Goal: Task Accomplishment & Management: Complete application form

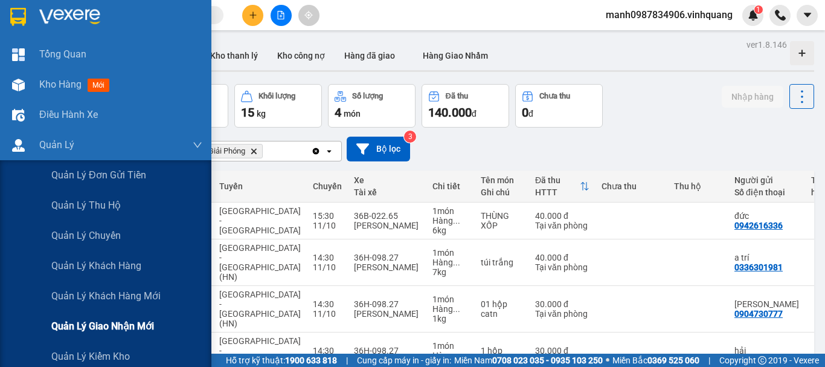
drag, startPoint x: 92, startPoint y: 321, endPoint x: 100, endPoint y: 320, distance: 7.9
click at [92, 321] on span "Quản lý giao nhận mới" at bounding box center [102, 325] width 103 height 15
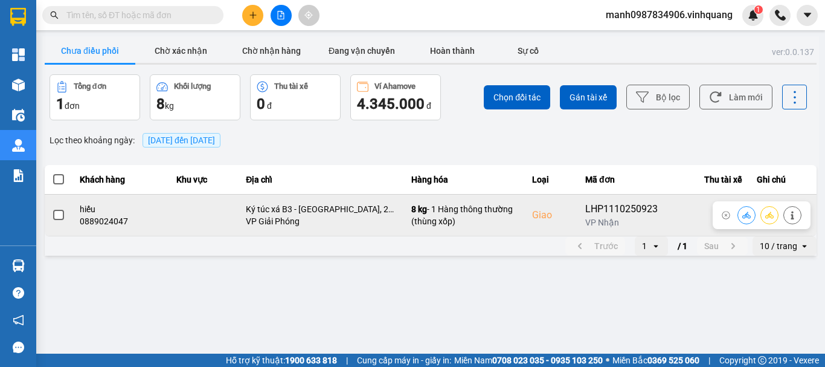
click at [746, 214] on icon at bounding box center [747, 214] width 8 height 7
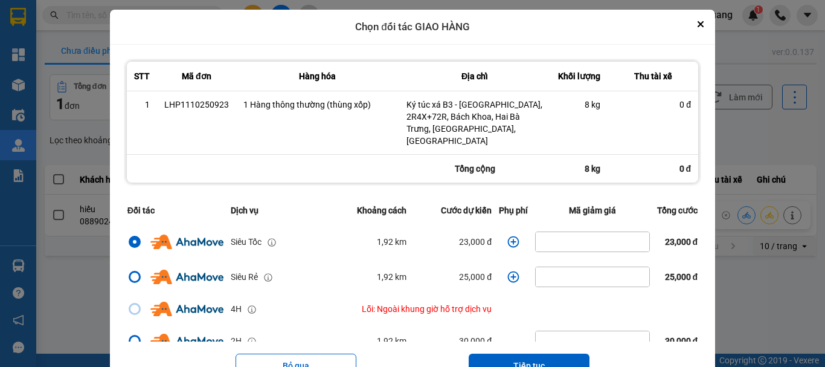
click at [508, 236] on icon "dialog" at bounding box center [514, 242] width 12 height 12
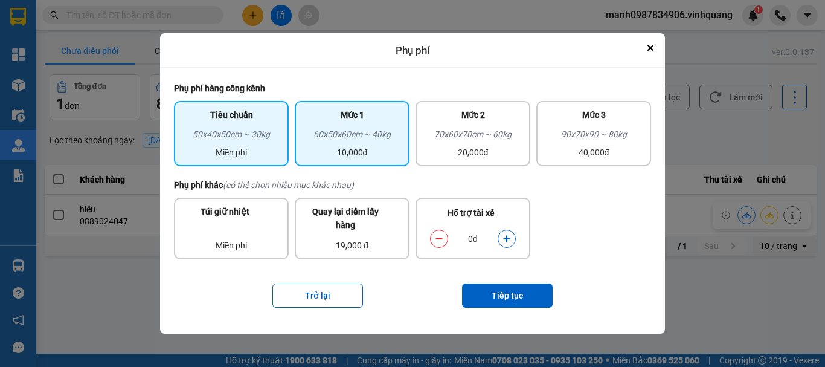
click at [359, 148] on div "10,000đ" at bounding box center [352, 152] width 100 height 13
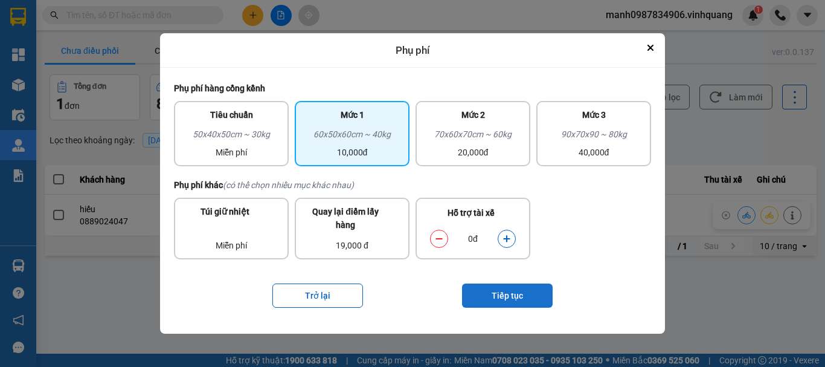
click at [507, 297] on button "Tiếp tục" at bounding box center [507, 295] width 91 height 24
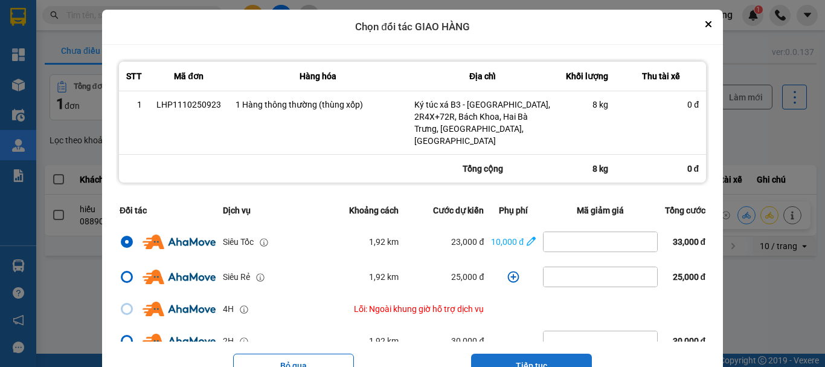
click at [520, 353] on button "Tiếp tục" at bounding box center [531, 365] width 121 height 24
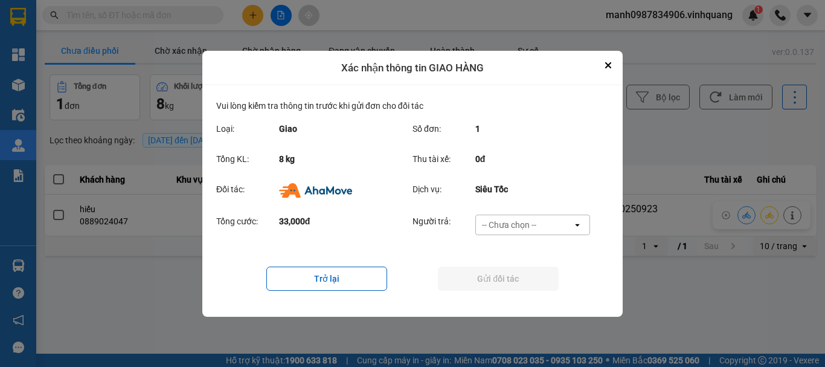
click at [500, 225] on div "-- Chưa chọn --" at bounding box center [509, 225] width 54 height 12
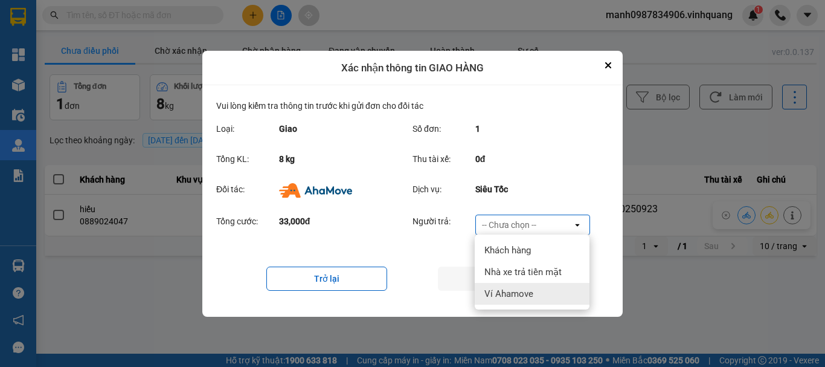
click at [494, 294] on span "Ví Ahamove" at bounding box center [509, 294] width 49 height 12
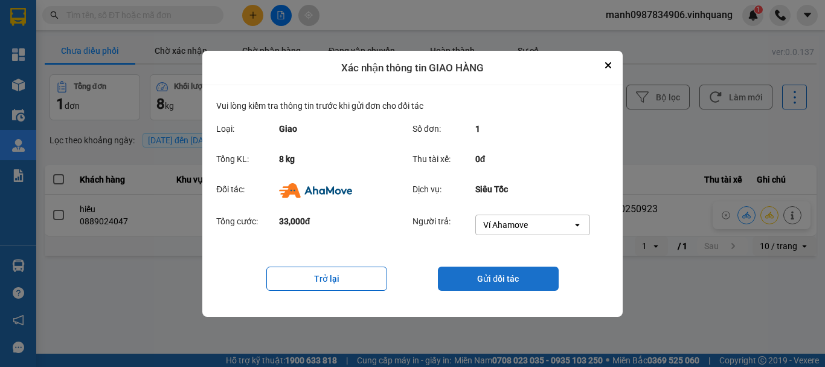
click at [500, 274] on button "Gửi đối tác" at bounding box center [498, 278] width 121 height 24
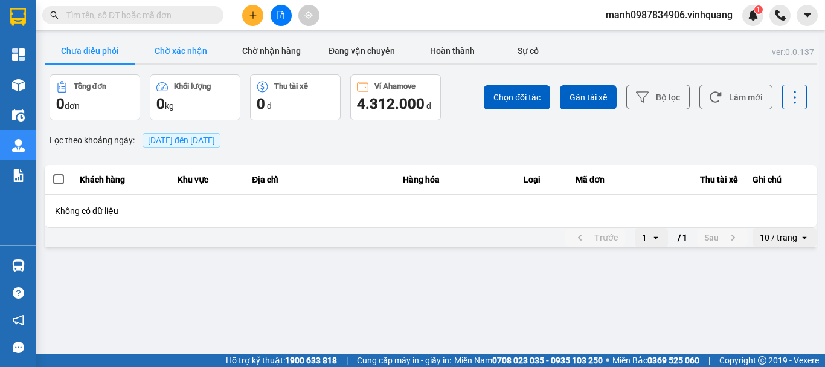
click at [178, 50] on button "Chờ xác nhận" at bounding box center [180, 51] width 91 height 24
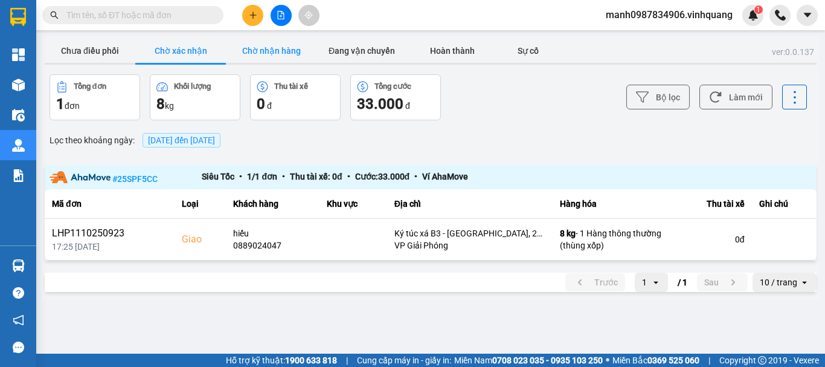
click at [285, 48] on button "Chờ nhận hàng" at bounding box center [271, 51] width 91 height 24
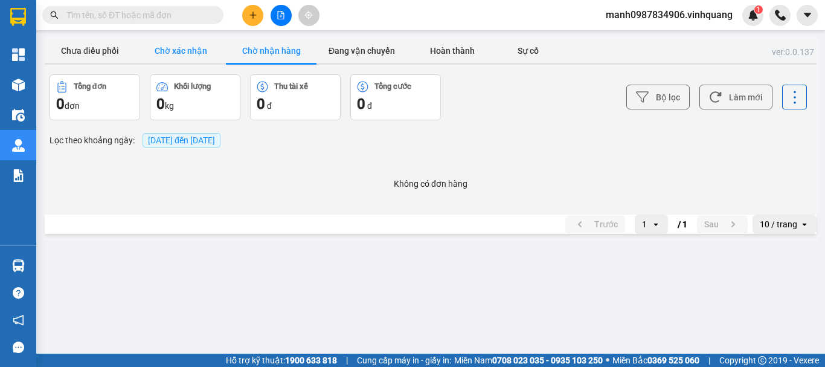
click at [201, 52] on button "Chờ xác nhận" at bounding box center [180, 51] width 91 height 24
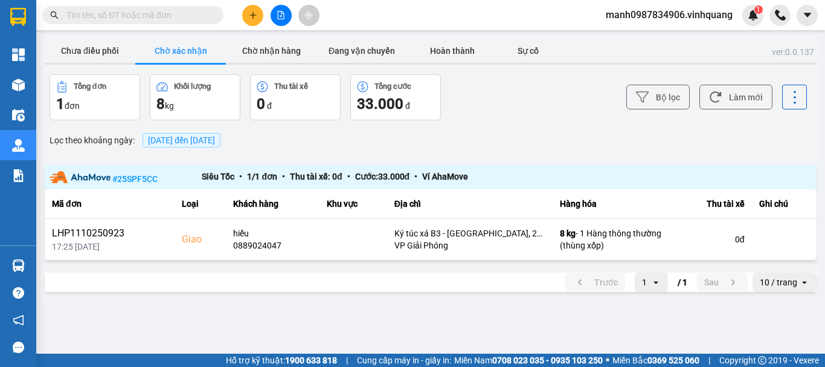
click at [149, 14] on input "text" at bounding box center [137, 14] width 143 height 13
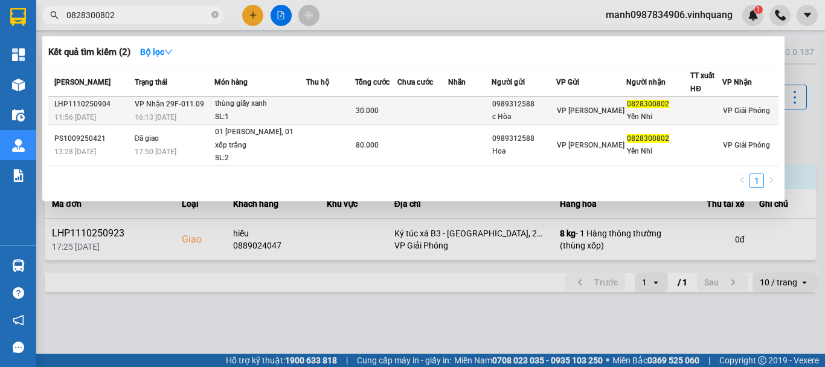
type input "0828300802"
click at [259, 106] on div "thùng giấy xanh" at bounding box center [260, 103] width 91 height 13
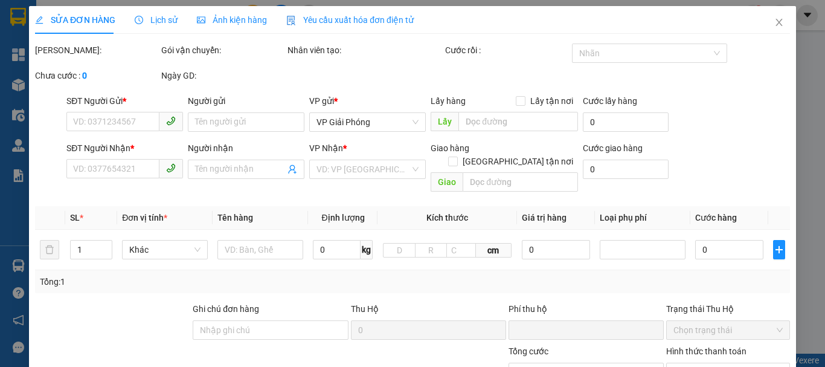
type input "0989312588"
type input "c Hòa"
type input "0828300802"
type input "Yến Nhi"
type input "0"
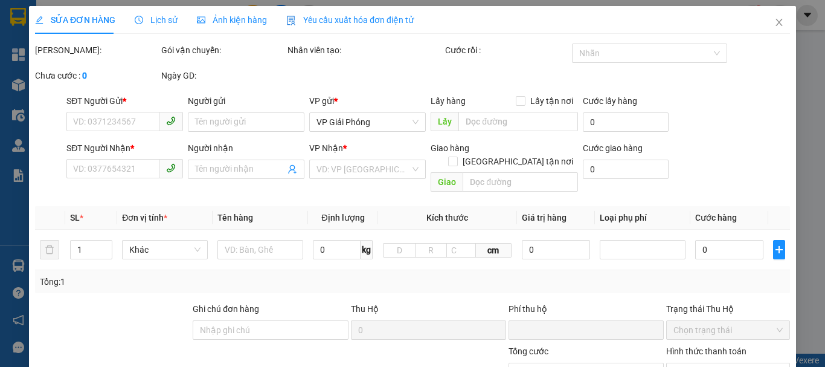
type input "30.000"
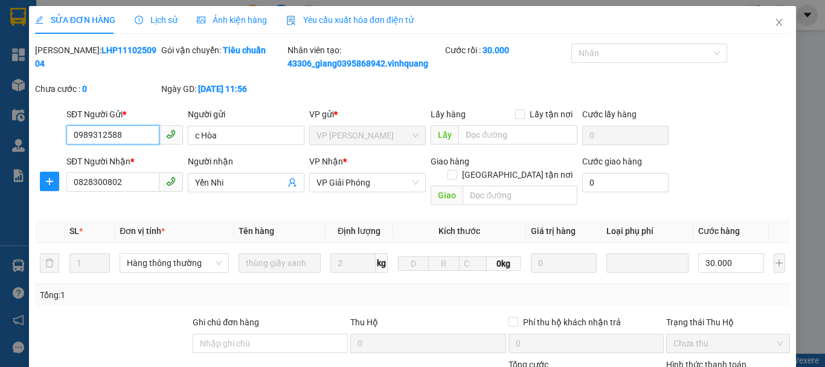
scroll to position [181, 0]
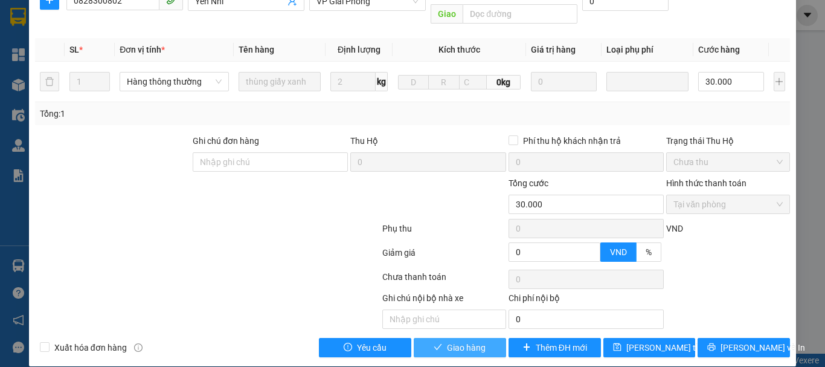
click at [466, 341] on span "Giao hàng" at bounding box center [466, 347] width 39 height 13
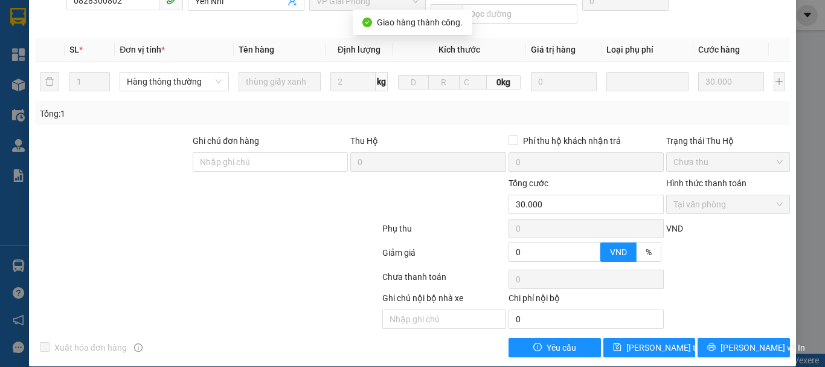
scroll to position [0, 0]
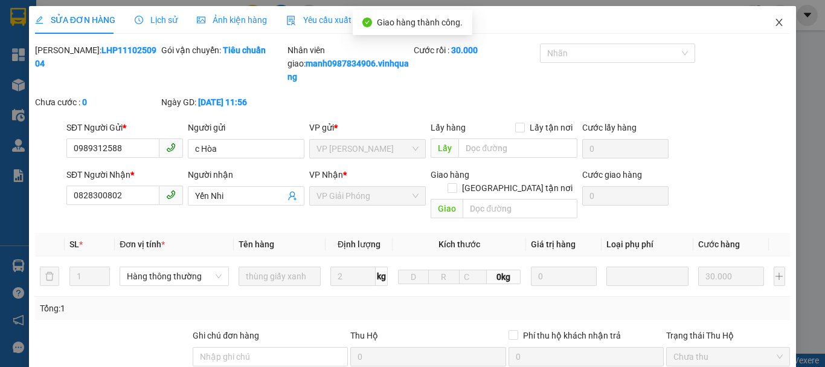
click at [776, 25] on icon "close" at bounding box center [779, 22] width 7 height 7
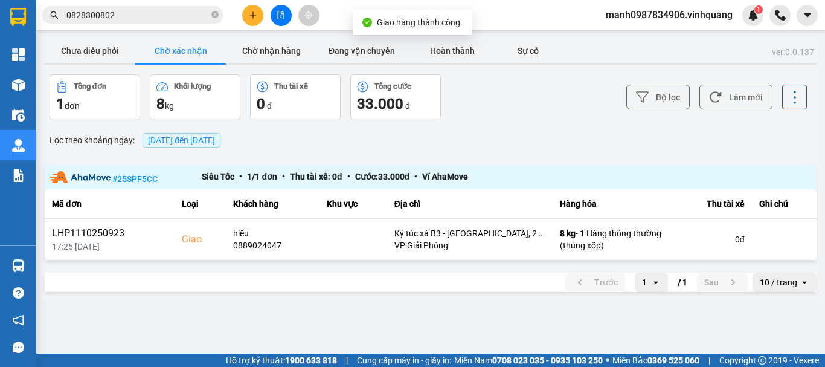
drag, startPoint x: 121, startPoint y: 13, endPoint x: 0, endPoint y: 25, distance: 121.5
click at [0, 25] on section "Kết quả tìm kiếm ( 2 ) Bộ lọc Mã ĐH Trạng thái Món hàng Thu hộ Tổng cước Chưa c…" at bounding box center [412, 183] width 825 height 367
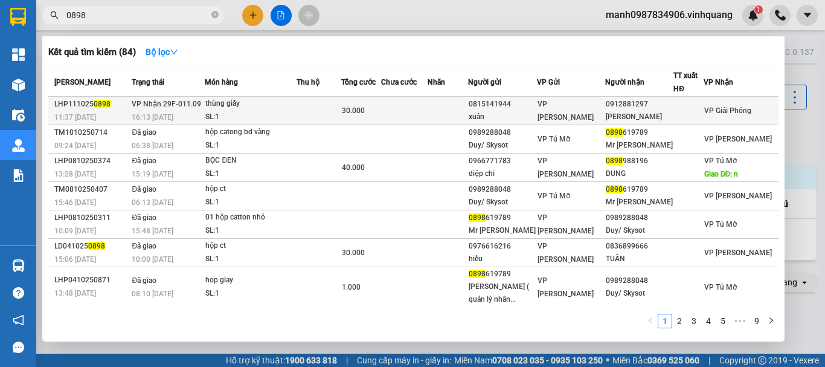
type input "0898"
click at [232, 100] on div "thùng giấy" at bounding box center [250, 103] width 91 height 13
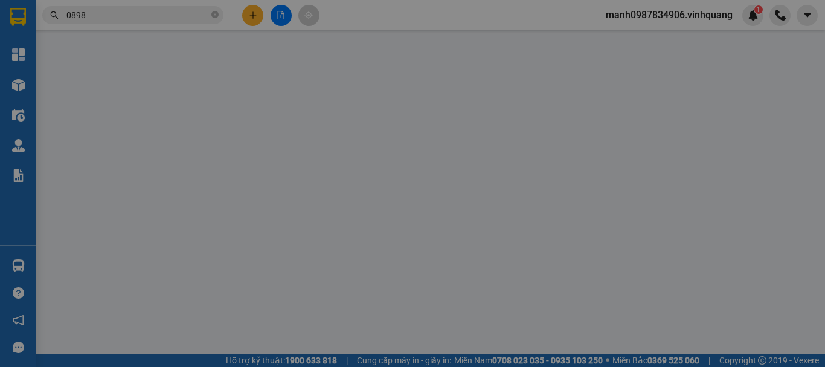
type input "0815141944"
type input "xuân"
type input "0912881297"
type input "[PERSON_NAME]"
type input "0"
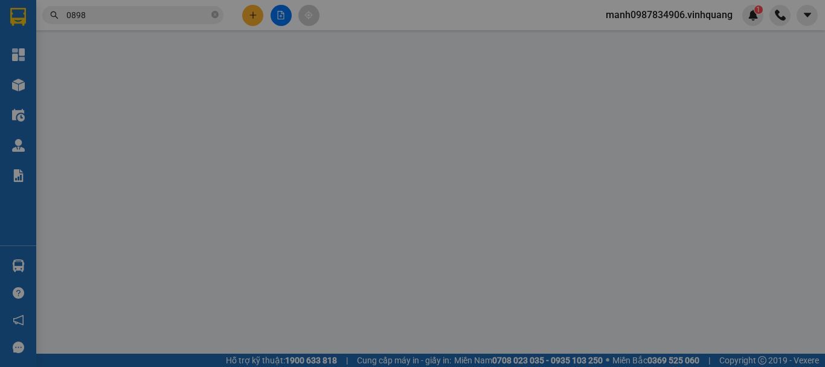
type input "30.000"
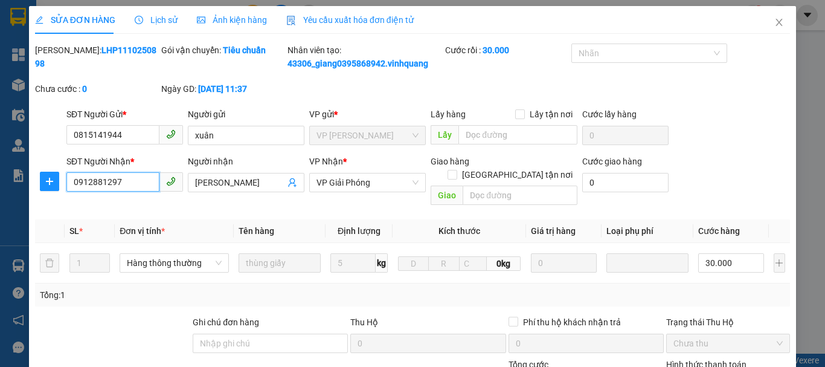
click at [112, 180] on input "0912881297" at bounding box center [112, 181] width 93 height 19
click at [111, 180] on input "0912881297" at bounding box center [112, 181] width 93 height 19
click at [775, 21] on icon "close" at bounding box center [780, 23] width 10 height 10
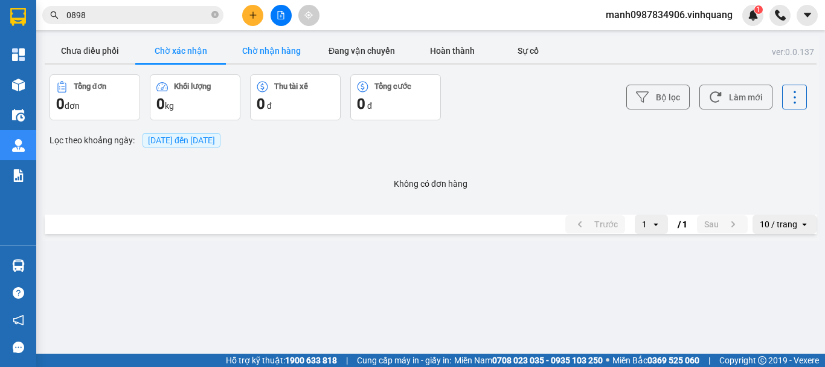
click at [258, 55] on button "Chờ nhận hàng" at bounding box center [271, 51] width 91 height 24
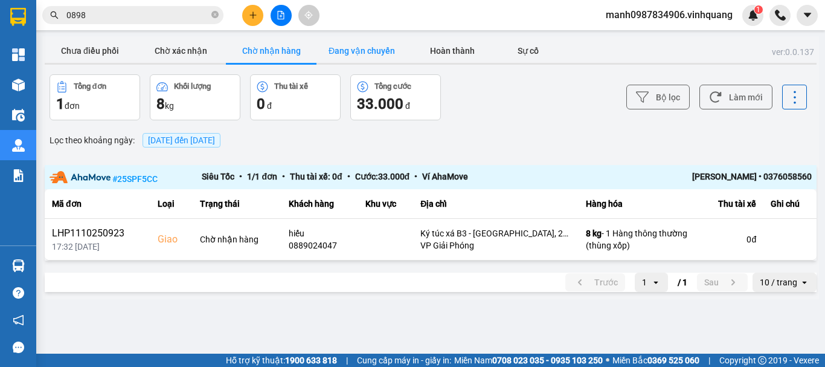
click at [364, 50] on button "Đang vận chuyển" at bounding box center [362, 51] width 91 height 24
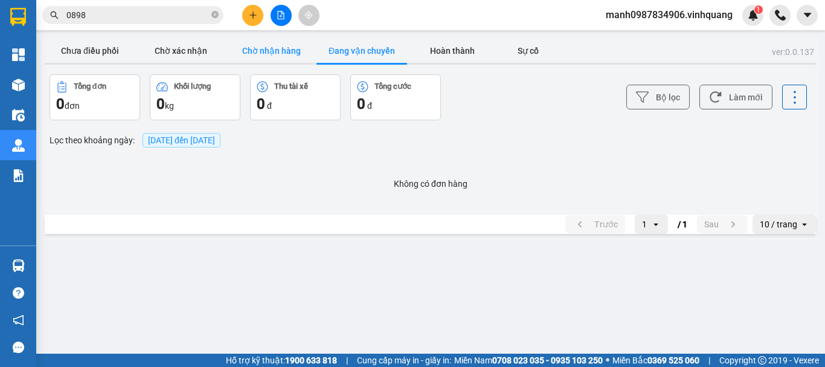
click at [290, 59] on button "Chờ nhận hàng" at bounding box center [271, 51] width 91 height 24
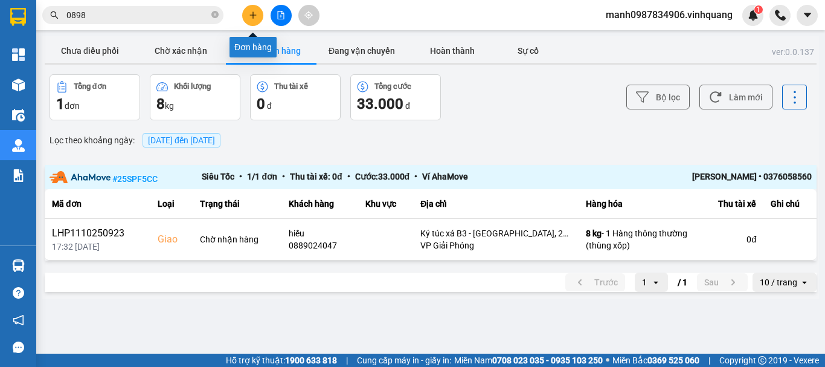
click at [256, 21] on button at bounding box center [252, 15] width 21 height 21
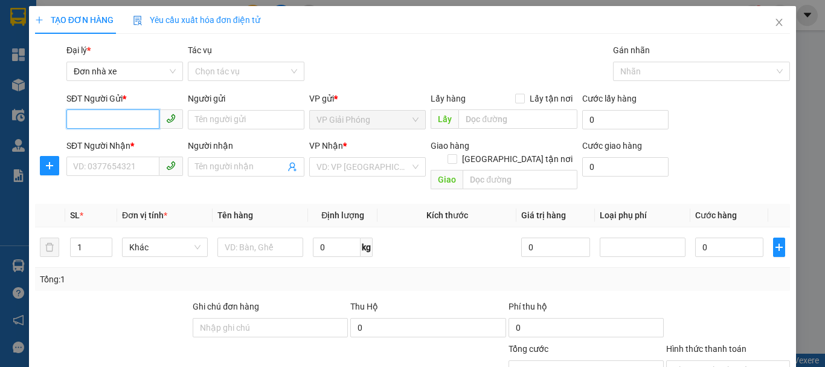
click at [80, 120] on input "SĐT Người Gửi *" at bounding box center [112, 118] width 93 height 19
type input "0989900086"
click at [139, 141] on div "0989900086 - nhung" at bounding box center [123, 143] width 101 height 13
type input "nhung"
type input "0966902299"
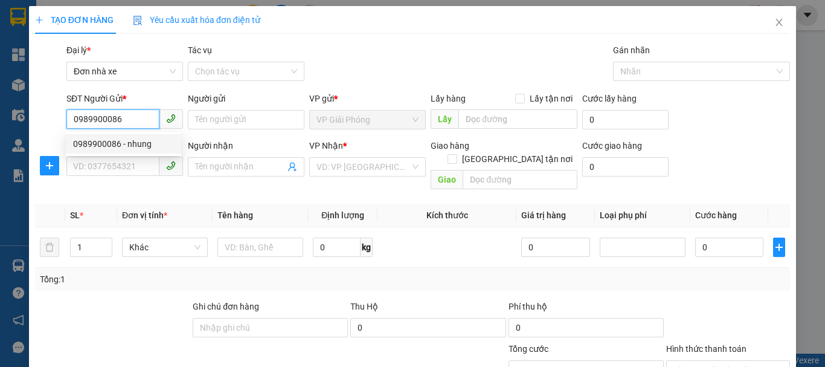
type input "tuấn"
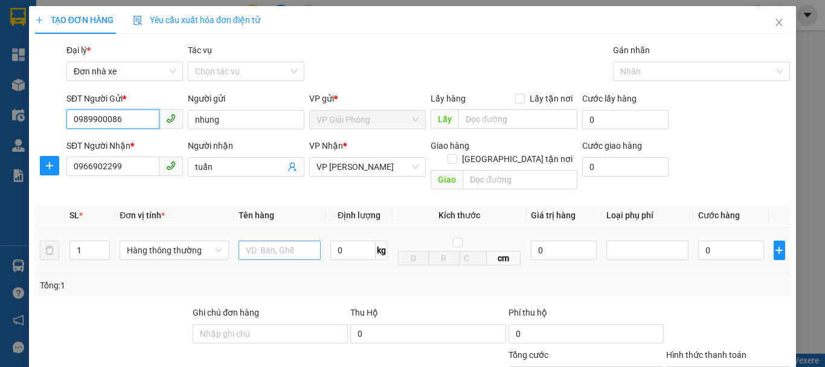
type input "0989900086"
click at [286, 240] on input "text" at bounding box center [280, 249] width 82 height 19
type input "cattong"
click at [349, 240] on input "0" at bounding box center [352, 249] width 45 height 19
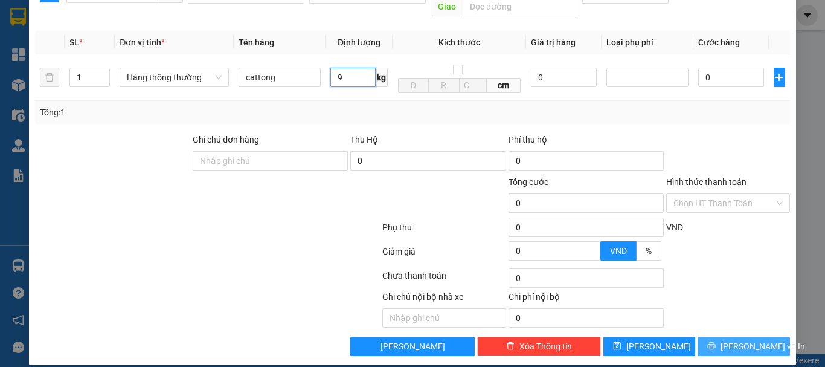
type input "9"
click at [737, 340] on span "[PERSON_NAME] và In" at bounding box center [763, 346] width 85 height 13
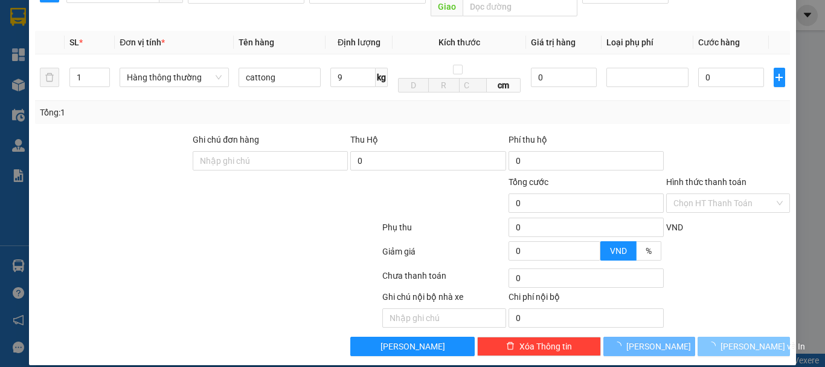
click at [736, 340] on span "[PERSON_NAME] và In" at bounding box center [763, 346] width 85 height 13
type input "40.000"
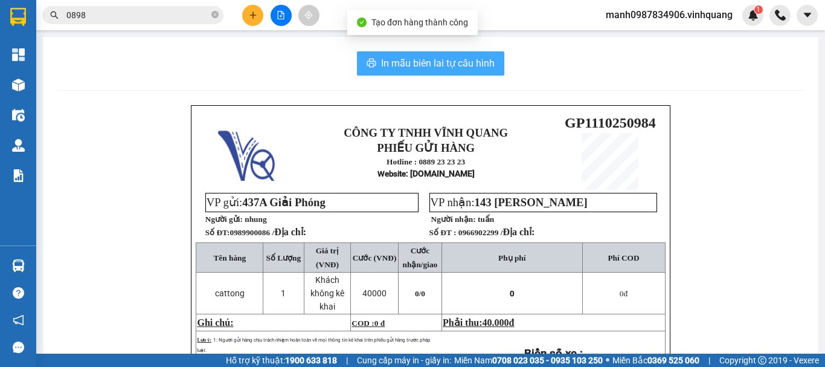
click at [428, 65] on span "In mẫu biên lai tự cấu hình" at bounding box center [438, 63] width 114 height 15
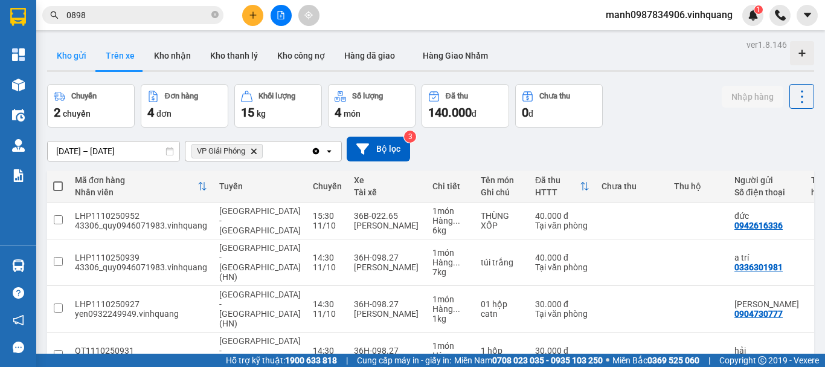
click at [74, 53] on button "Kho gửi" at bounding box center [71, 55] width 49 height 29
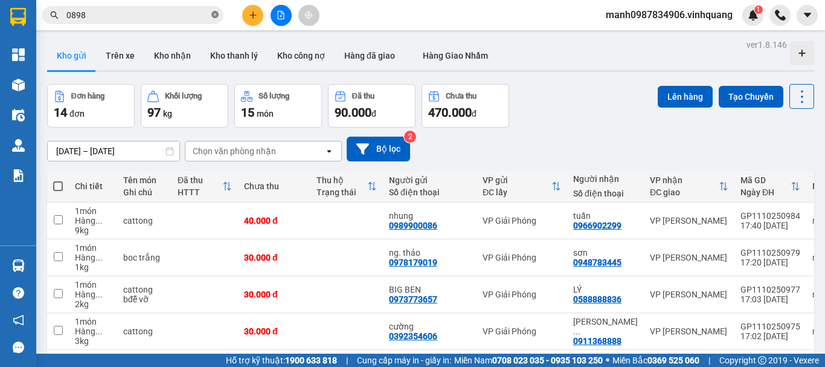
click at [214, 16] on icon "close-circle" at bounding box center [214, 14] width 7 height 7
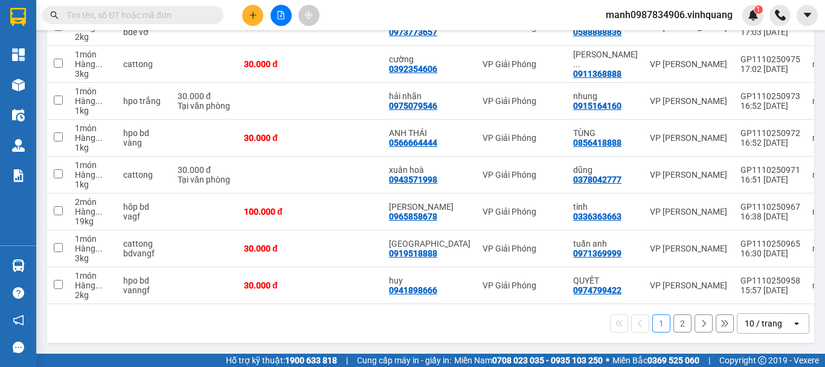
click at [674, 321] on button "2" at bounding box center [683, 323] width 18 height 18
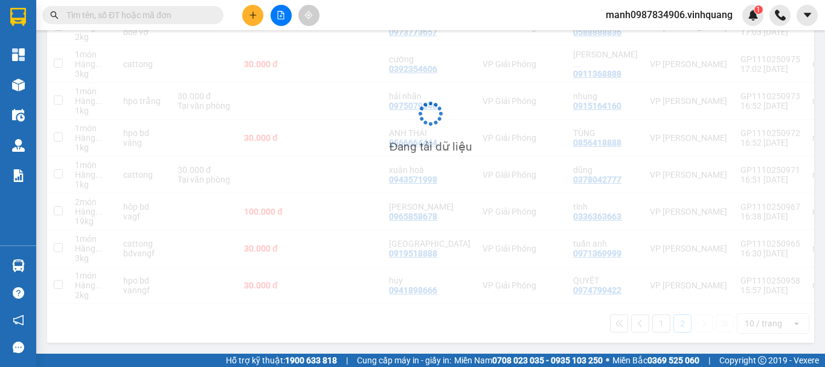
scroll to position [56, 0]
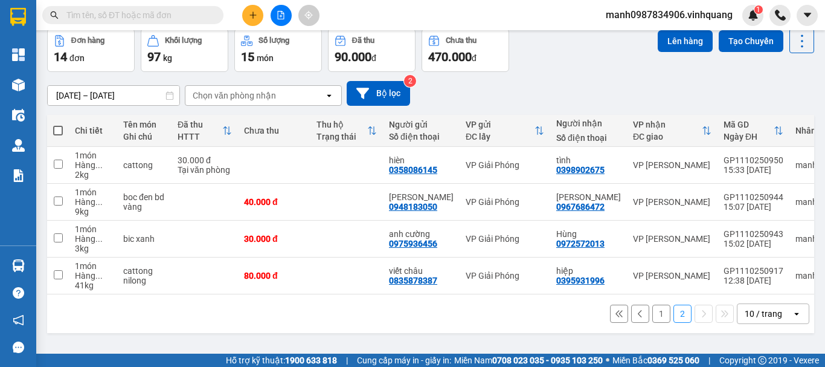
click at [61, 129] on span at bounding box center [58, 131] width 10 height 10
click at [58, 124] on input "checkbox" at bounding box center [58, 124] width 0 height 0
checkbox input "true"
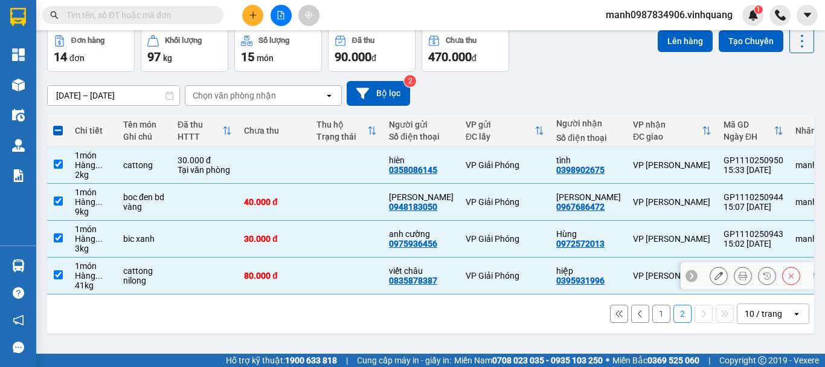
click at [57, 277] on input "checkbox" at bounding box center [58, 274] width 9 height 9
checkbox input "false"
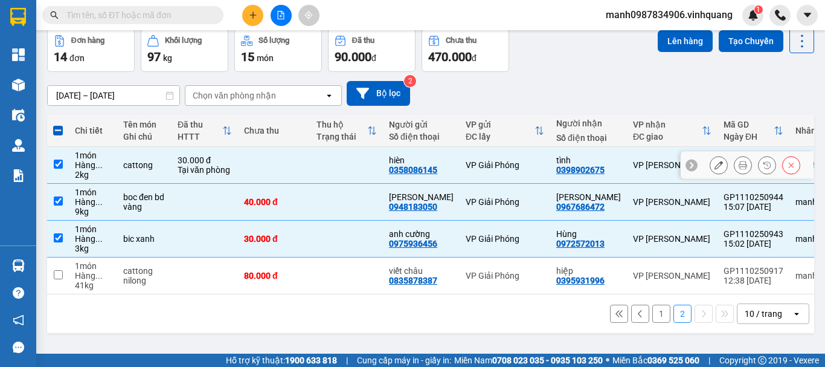
scroll to position [0, 0]
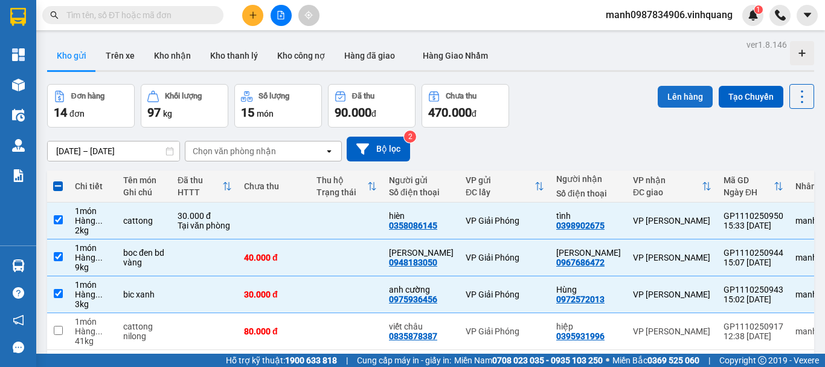
click at [677, 94] on button "Lên hàng" at bounding box center [685, 97] width 55 height 22
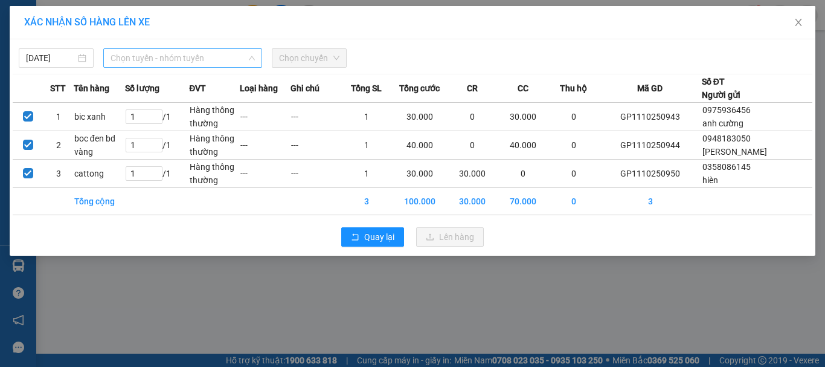
click at [164, 56] on span "Chọn tuyến - nhóm tuyến" at bounding box center [183, 58] width 144 height 18
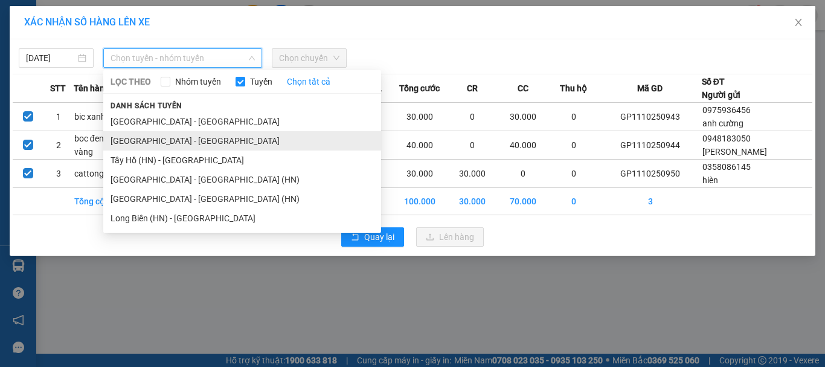
drag, startPoint x: 144, startPoint y: 141, endPoint x: 183, endPoint y: 126, distance: 42.3
click at [147, 140] on li "[GEOGRAPHIC_DATA] - [GEOGRAPHIC_DATA]" at bounding box center [242, 140] width 278 height 19
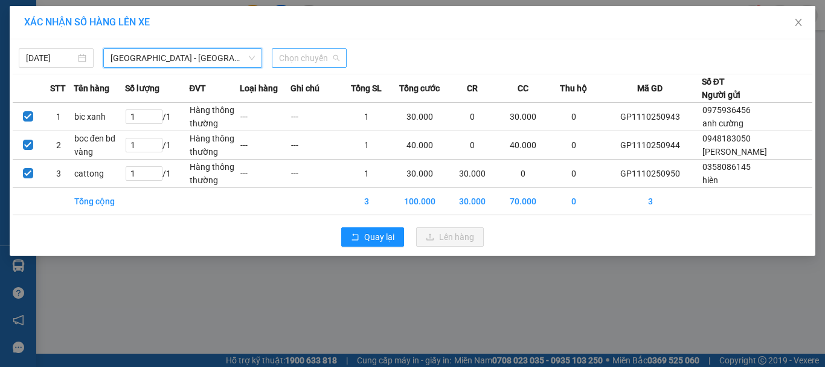
click at [295, 66] on span "Chọn chuyến" at bounding box center [309, 58] width 60 height 18
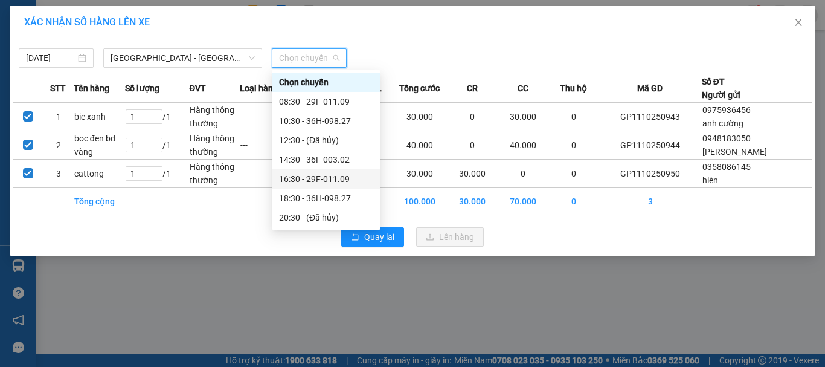
click at [329, 171] on div "16:30 - 29F-011.09" at bounding box center [326, 178] width 109 height 19
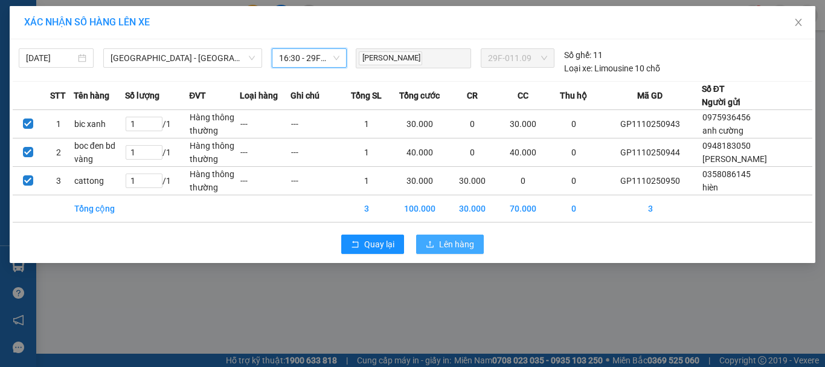
click at [470, 239] on span "Lên hàng" at bounding box center [456, 243] width 35 height 13
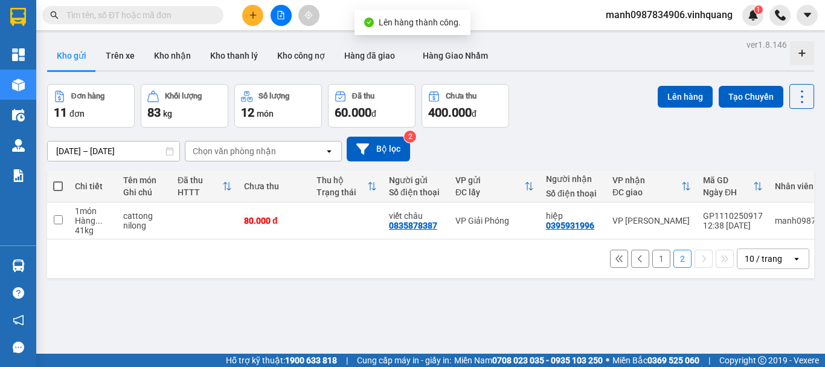
scroll to position [56, 0]
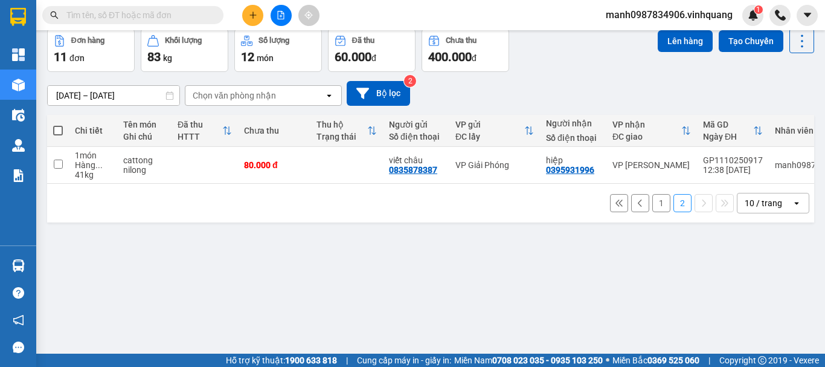
click at [657, 206] on button "1" at bounding box center [662, 203] width 18 height 18
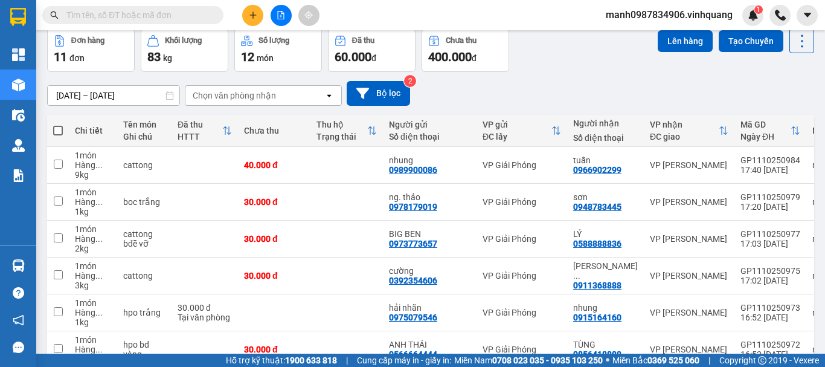
click at [56, 129] on span at bounding box center [58, 131] width 10 height 10
click at [58, 124] on input "checkbox" at bounding box center [58, 124] width 0 height 0
checkbox input "true"
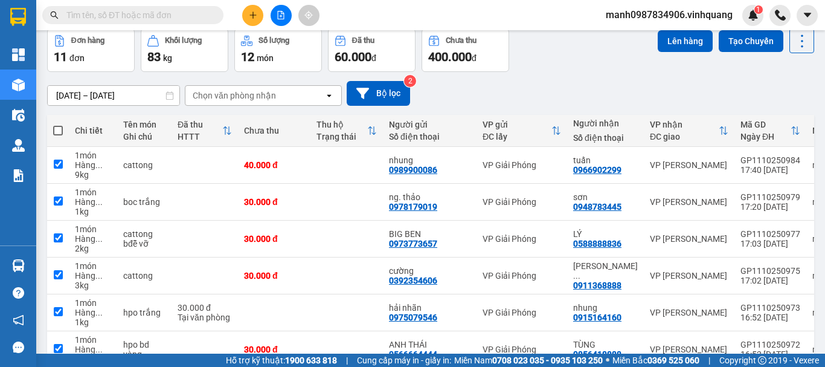
checkbox input "true"
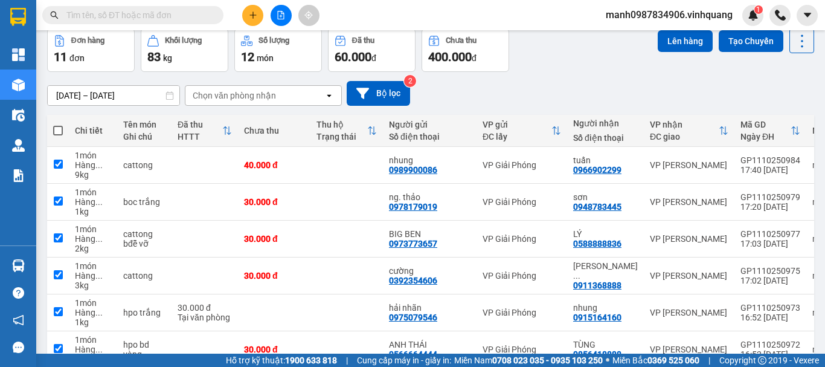
checkbox input "true"
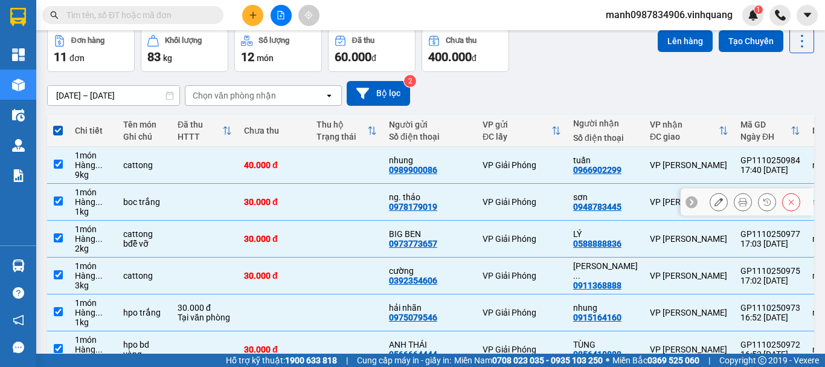
scroll to position [0, 0]
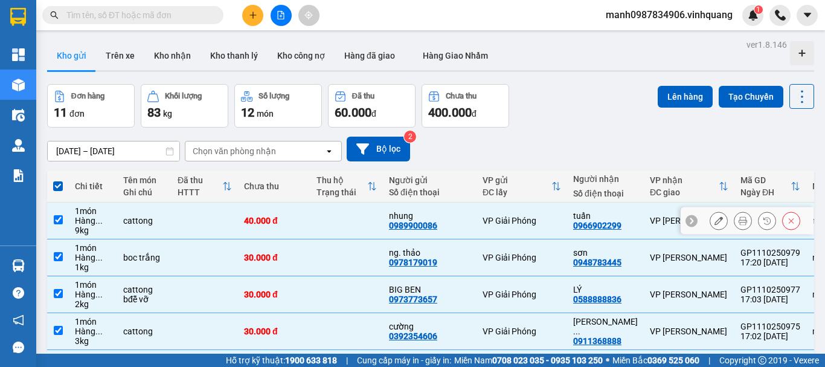
click at [60, 215] on input "checkbox" at bounding box center [58, 219] width 9 height 9
checkbox input "false"
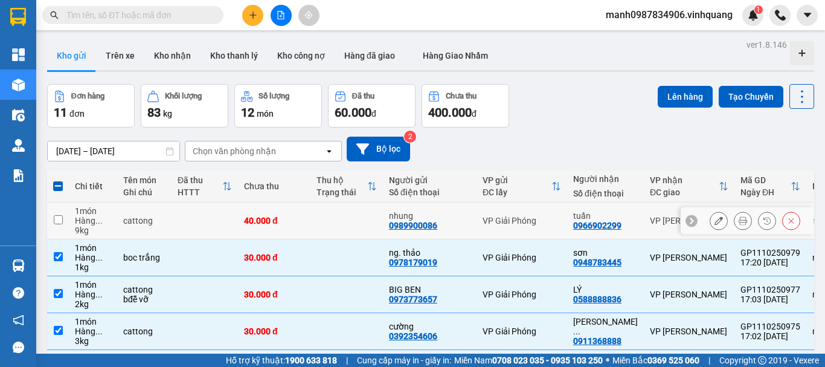
scroll to position [60, 0]
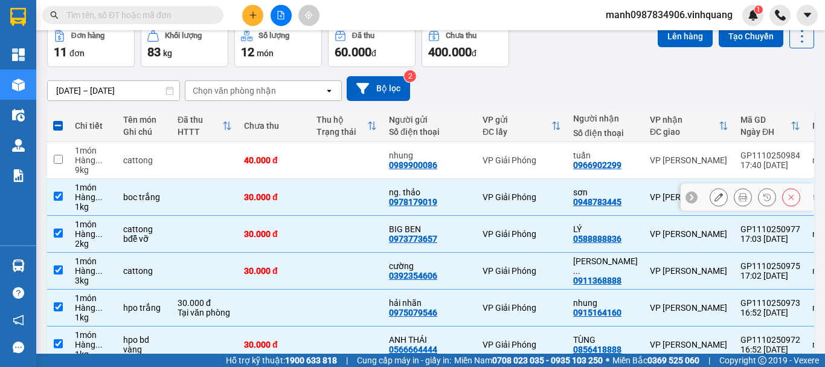
click at [66, 198] on td at bounding box center [58, 197] width 22 height 37
checkbox input "false"
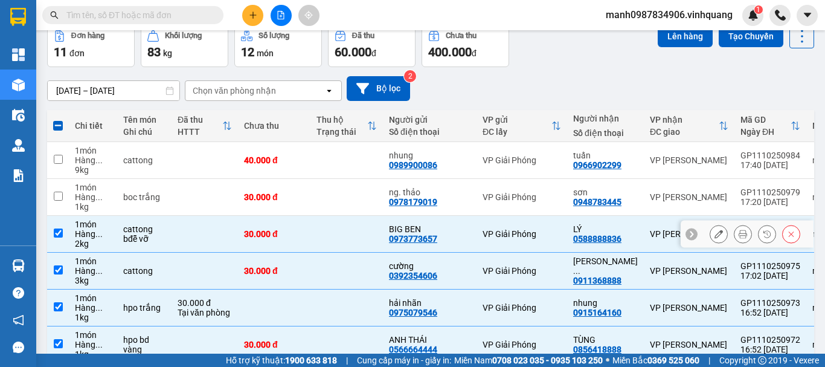
click at [61, 230] on input "checkbox" at bounding box center [58, 232] width 9 height 9
checkbox input "false"
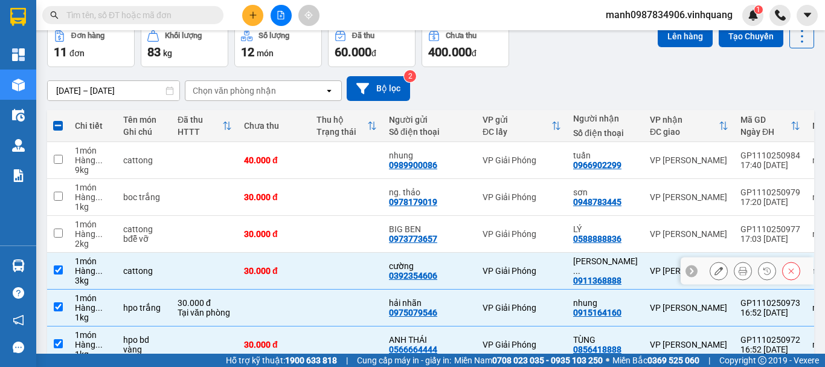
click at [59, 271] on input "checkbox" at bounding box center [58, 269] width 9 height 9
checkbox input "false"
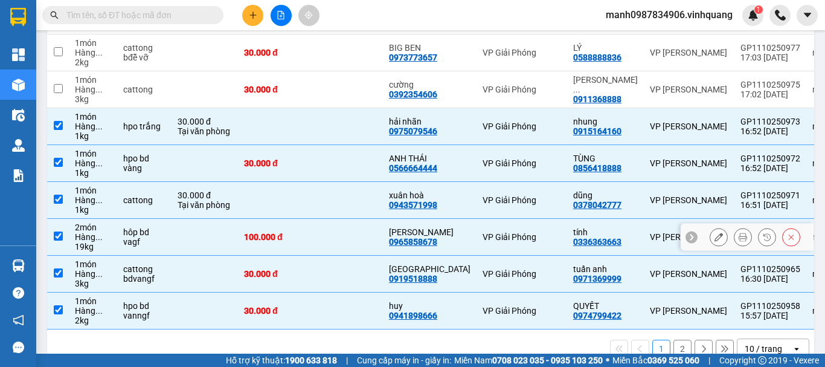
scroll to position [0, 0]
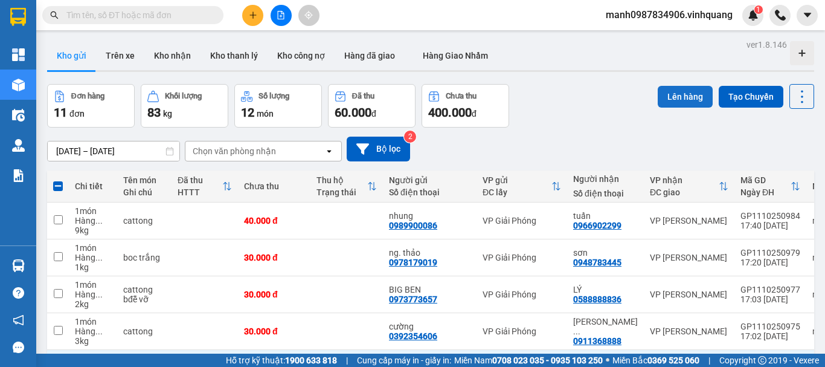
click at [682, 94] on button "Lên hàng" at bounding box center [685, 97] width 55 height 22
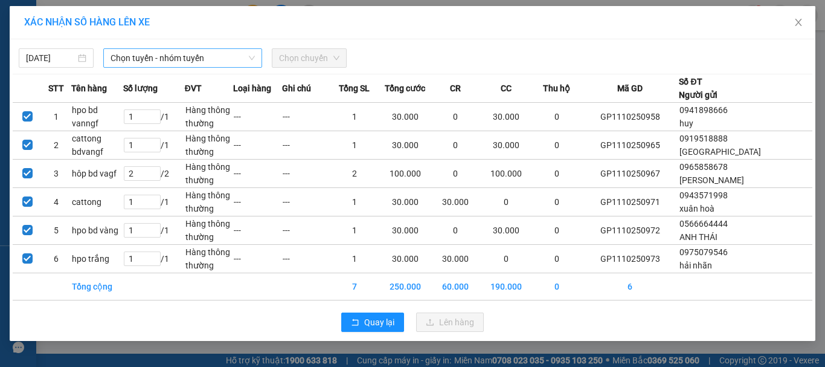
click at [178, 55] on span "Chọn tuyến - nhóm tuyến" at bounding box center [183, 58] width 144 height 18
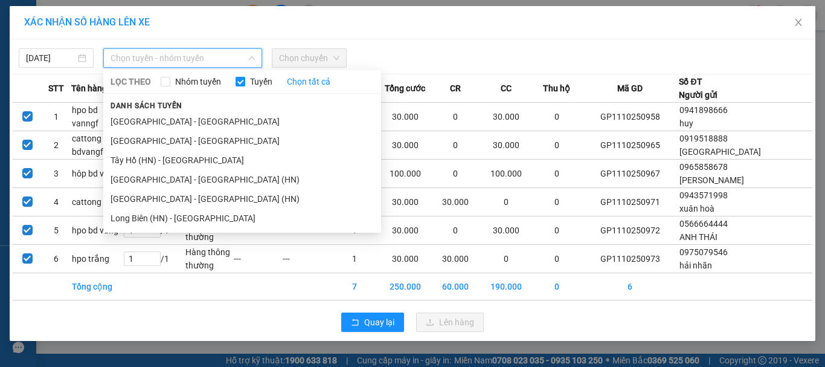
drag, startPoint x: 152, startPoint y: 139, endPoint x: 236, endPoint y: 98, distance: 93.2
click at [155, 139] on li "[GEOGRAPHIC_DATA] - [GEOGRAPHIC_DATA]" at bounding box center [242, 140] width 278 height 19
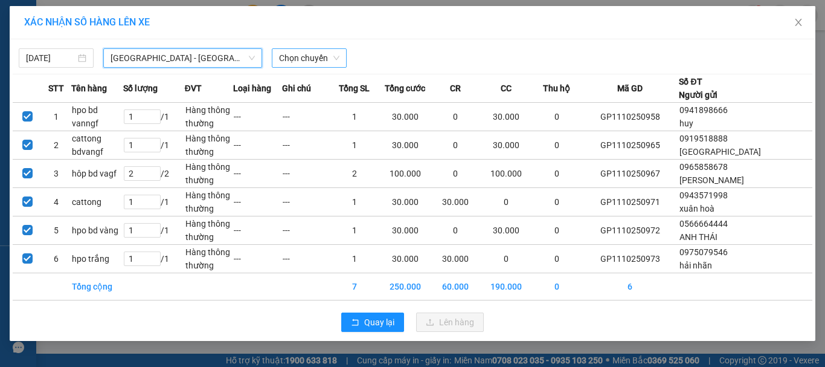
click at [311, 64] on span "Chọn chuyến" at bounding box center [309, 58] width 60 height 18
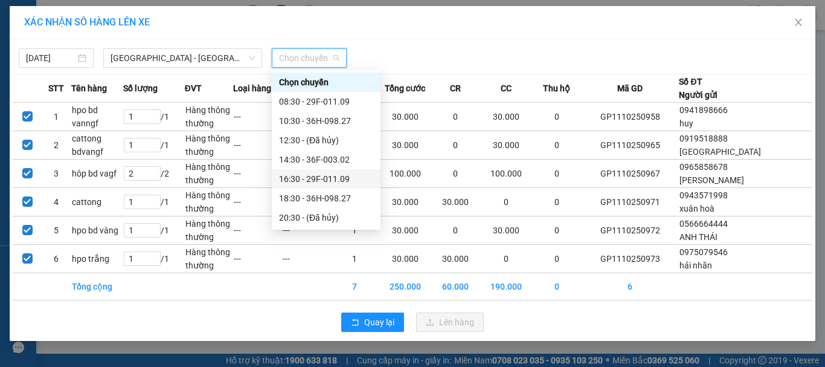
click at [309, 178] on div "16:30 - 29F-011.09" at bounding box center [326, 178] width 94 height 13
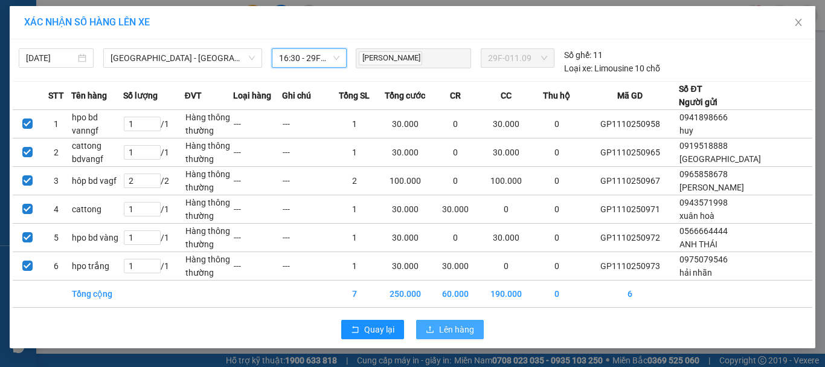
click at [443, 334] on span "Lên hàng" at bounding box center [456, 329] width 35 height 13
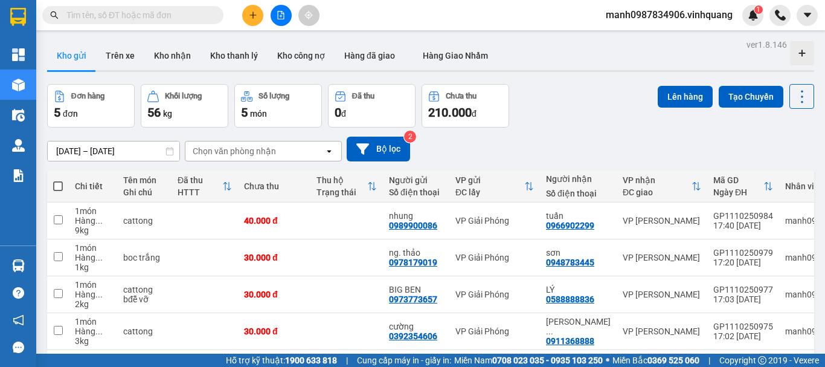
click at [105, 16] on input "text" at bounding box center [137, 14] width 143 height 13
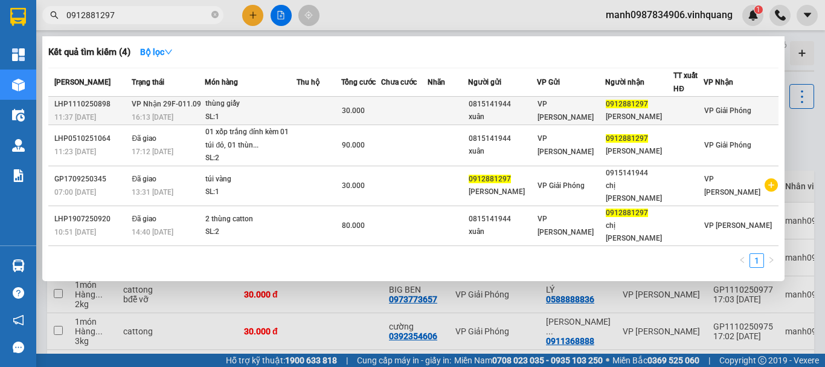
type input "0912881297"
click at [243, 106] on div "thùng giấy" at bounding box center [250, 103] width 91 height 13
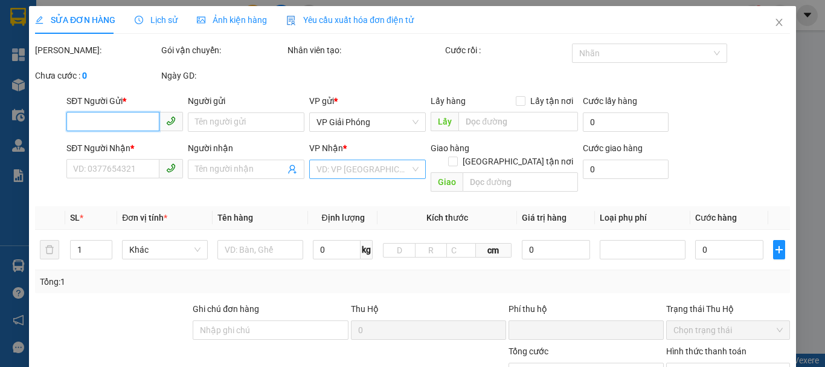
type input "0815141944"
type input "xuân"
type input "0912881297"
type input "[PERSON_NAME]"
type input "0"
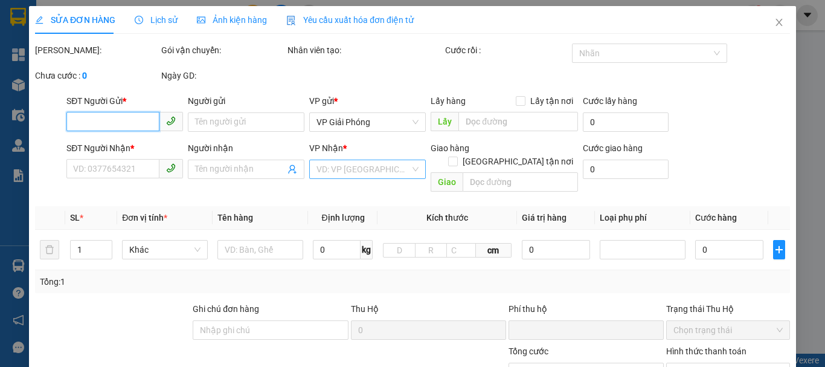
type input "30.000"
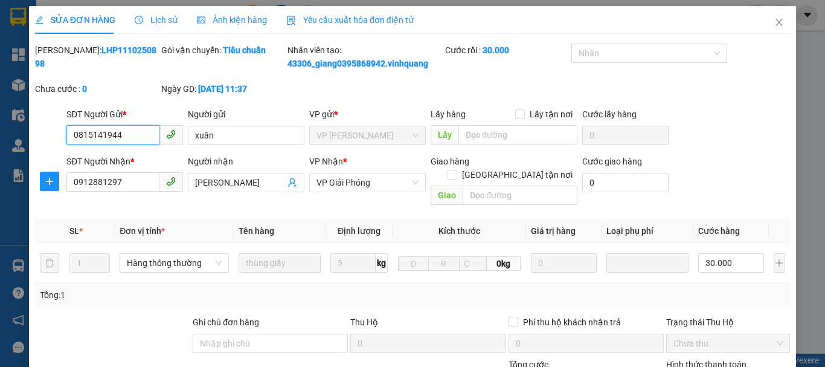
scroll to position [182, 0]
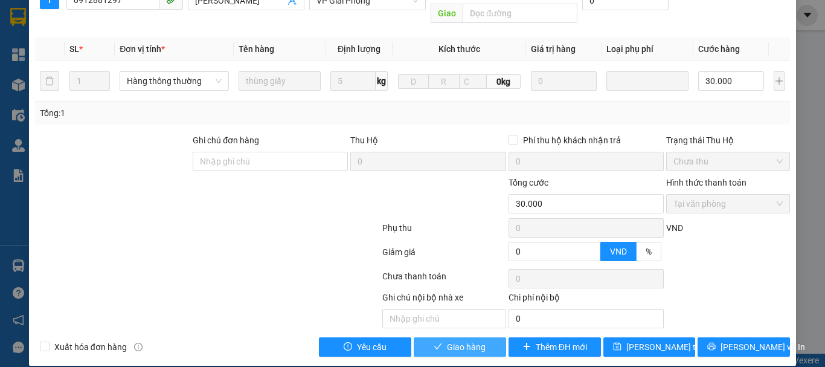
click at [467, 337] on button "Giao hàng" at bounding box center [460, 346] width 92 height 19
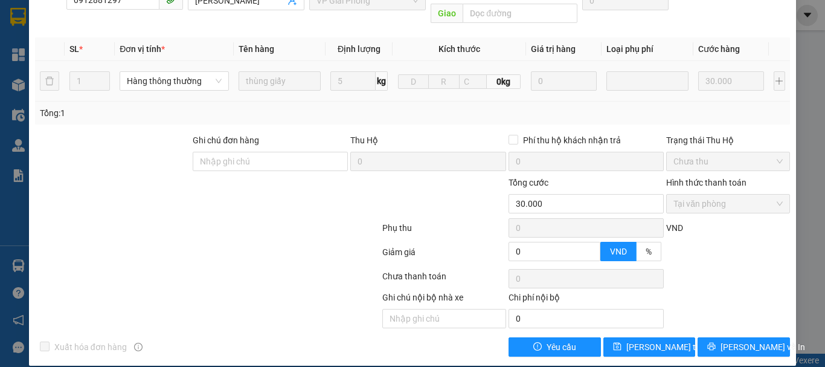
scroll to position [0, 0]
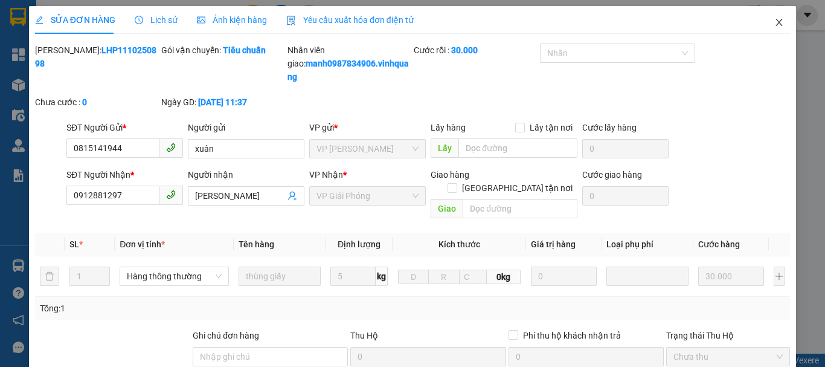
click at [775, 22] on icon "close" at bounding box center [780, 23] width 10 height 10
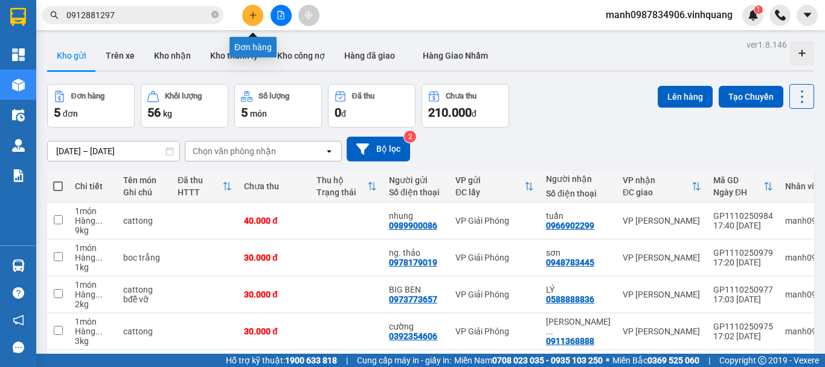
click at [252, 17] on icon "plus" at bounding box center [253, 15] width 8 height 8
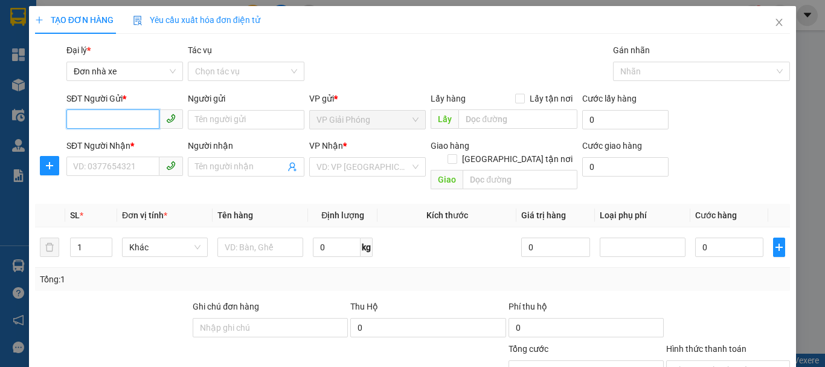
drag, startPoint x: 83, startPoint y: 115, endPoint x: 131, endPoint y: 121, distance: 48.2
click at [83, 116] on input "SĐT Người Gửi *" at bounding box center [112, 118] width 93 height 19
type input "0908463336"
click at [123, 137] on div "0908463336 - hiếu" at bounding box center [123, 143] width 101 height 13
type input "hiếu"
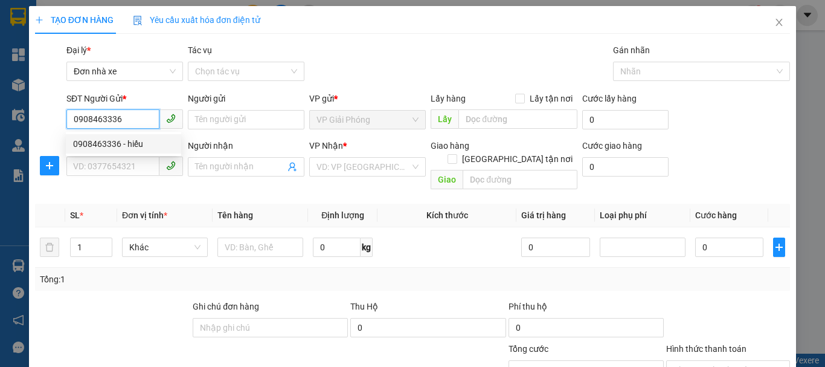
type input "0915237868"
type input "[PERSON_NAME]"
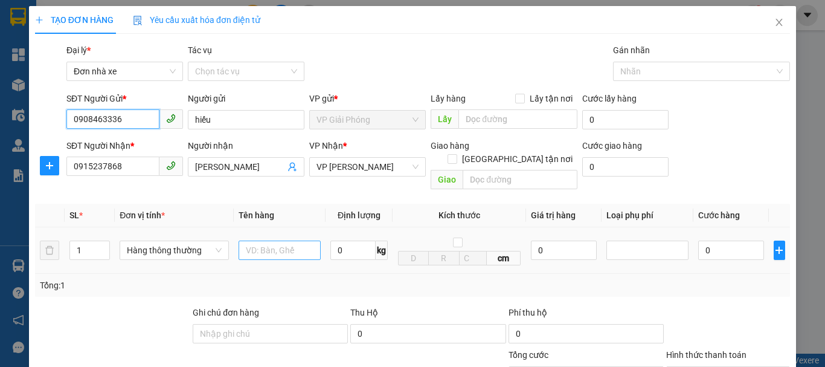
type input "0908463336"
click at [264, 240] on input "text" at bounding box center [280, 249] width 82 height 19
type input "boc vàng"
drag, startPoint x: 359, startPoint y: 235, endPoint x: 352, endPoint y: 240, distance: 8.2
click at [358, 240] on input "0" at bounding box center [352, 249] width 45 height 19
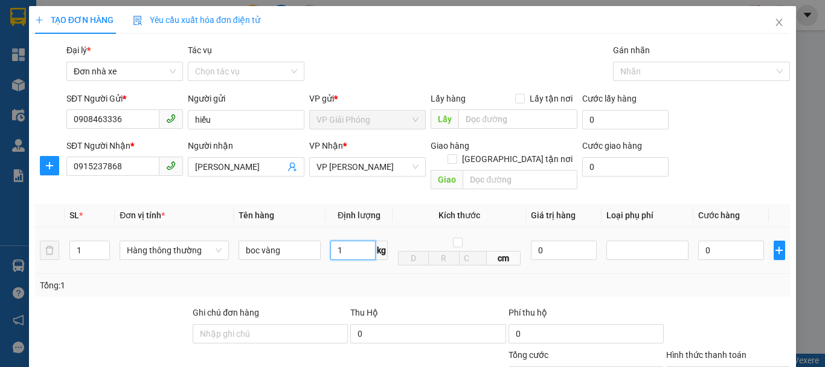
scroll to position [173, 0]
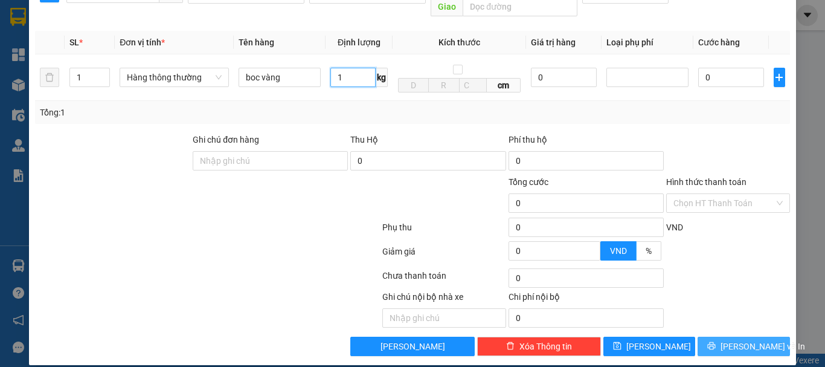
type input "1"
click at [733, 340] on span "[PERSON_NAME] và In" at bounding box center [763, 346] width 85 height 13
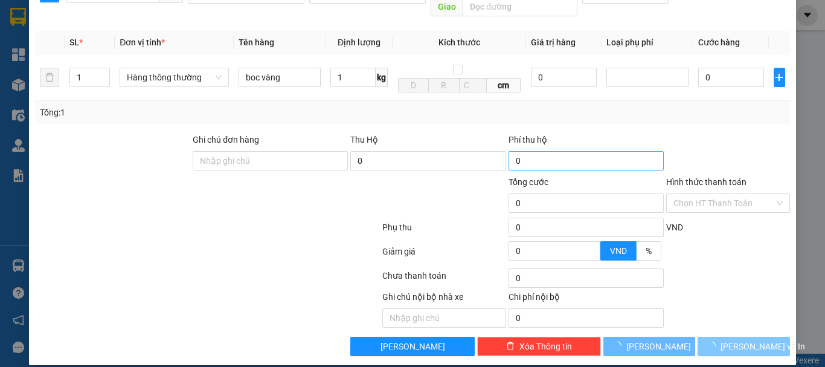
click at [734, 340] on span "[PERSON_NAME] và In" at bounding box center [763, 346] width 85 height 13
type input "30.000"
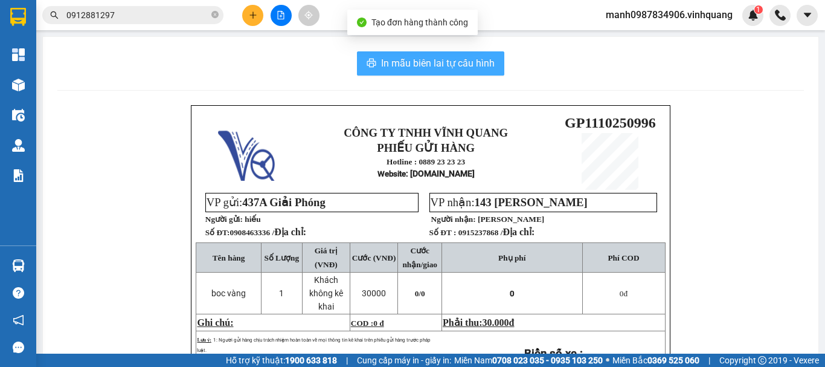
click at [398, 69] on span "In mẫu biên lai tự cấu hình" at bounding box center [438, 63] width 114 height 15
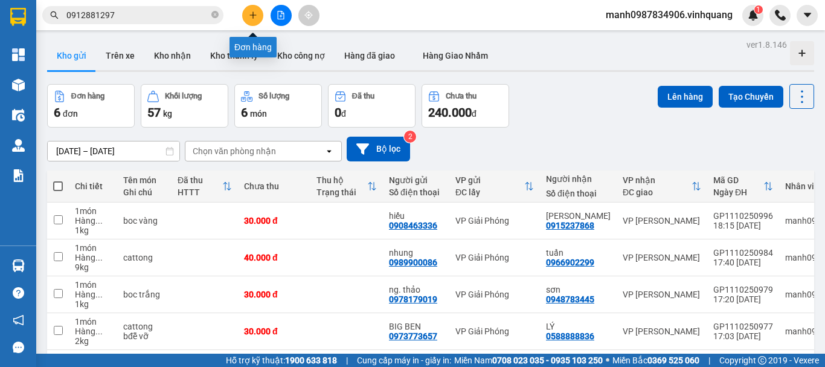
click at [252, 16] on icon "plus" at bounding box center [253, 15] width 8 height 8
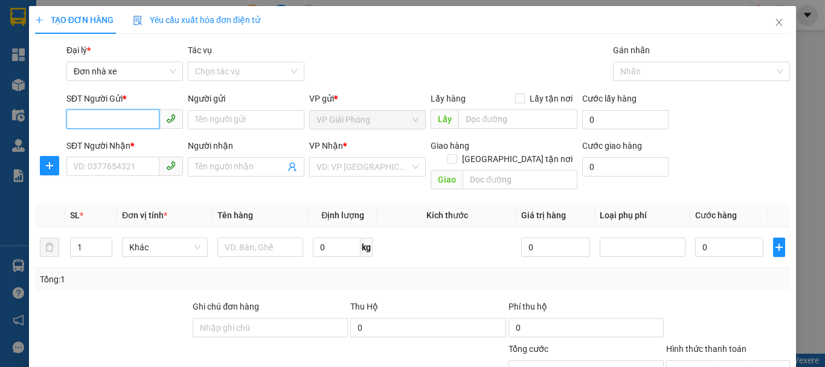
click at [94, 120] on input "SĐT Người Gửi *" at bounding box center [112, 118] width 93 height 19
type input "0383685222"
click at [123, 139] on div "0383685222 - TÙNG" at bounding box center [123, 143] width 101 height 13
type input "TÙNG"
type input "0963364568"
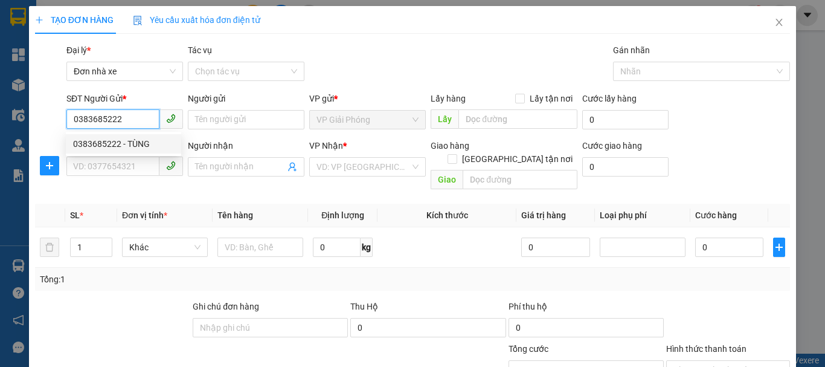
type input "CHỊ [PERSON_NAME]"
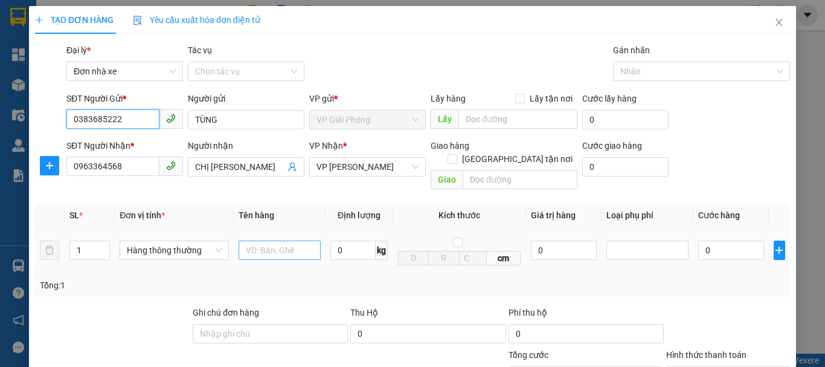
type input "0383685222"
click at [278, 240] on input "text" at bounding box center [280, 249] width 82 height 19
type input "cattonkg"
drag, startPoint x: 322, startPoint y: 235, endPoint x: 346, endPoint y: 239, distance: 23.9
click at [346, 239] on tr "1 Hàng thông thường cattonkg 0 kg cm 0 0" at bounding box center [412, 250] width 755 height 47
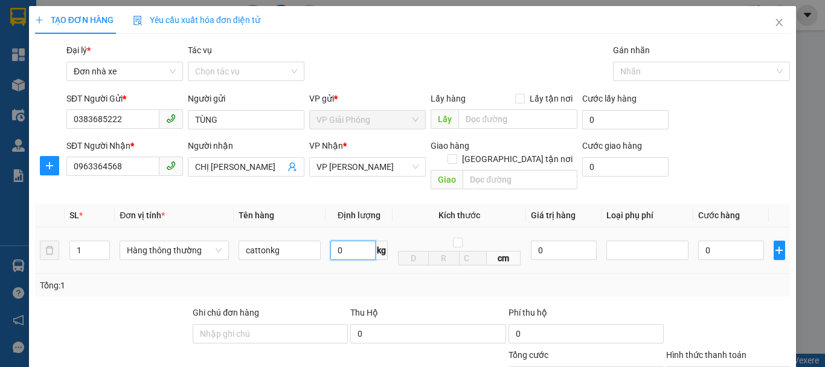
click at [346, 240] on input "0" at bounding box center [352, 249] width 45 height 19
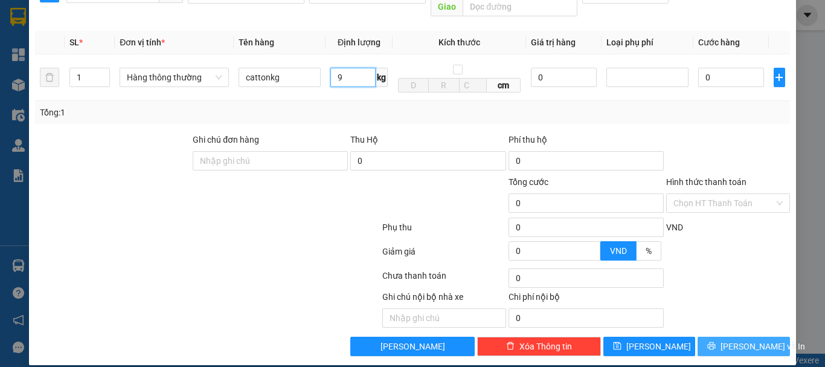
type input "9"
click at [739, 340] on span "[PERSON_NAME] và In" at bounding box center [763, 346] width 85 height 13
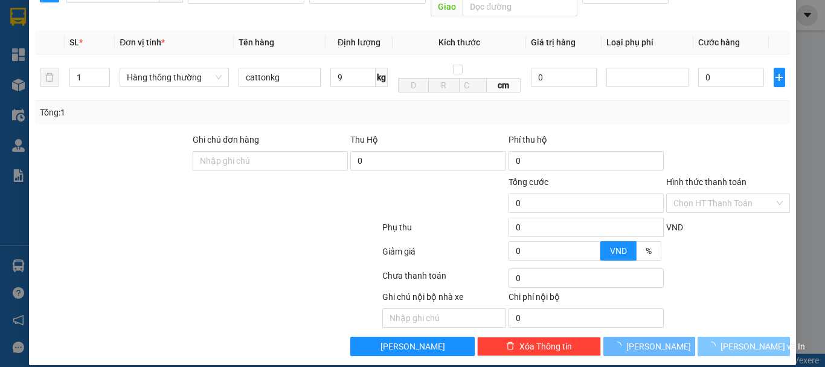
drag, startPoint x: 739, startPoint y: 335, endPoint x: 563, endPoint y: 343, distance: 176.0
click at [740, 340] on span "[PERSON_NAME] và In" at bounding box center [763, 346] width 85 height 13
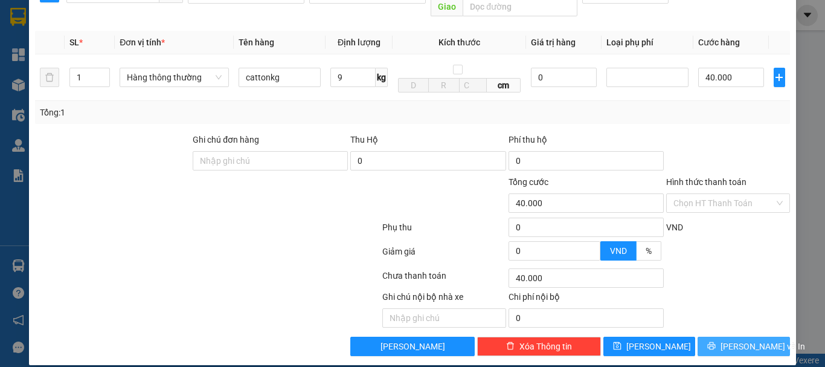
type input "40.000"
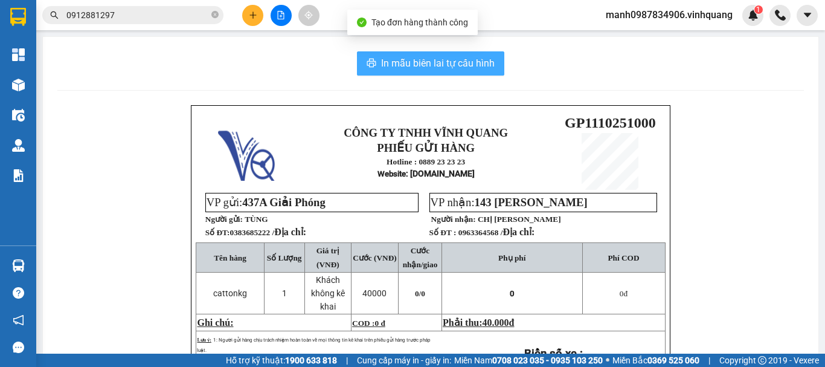
click at [408, 61] on span "In mẫu biên lai tự cấu hình" at bounding box center [438, 63] width 114 height 15
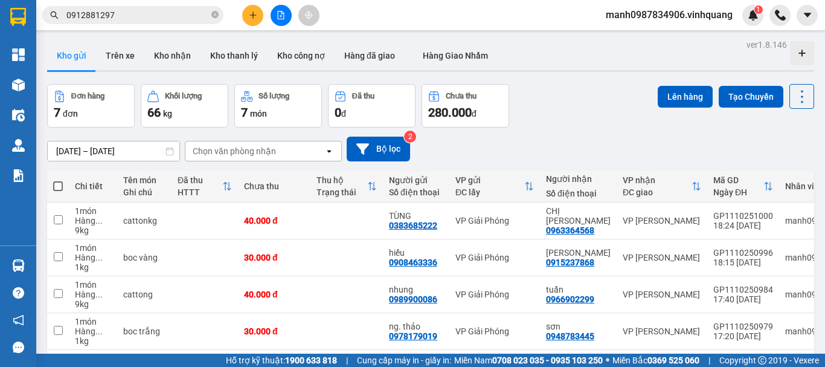
click at [256, 153] on div "Chọn văn phòng nhận" at bounding box center [234, 151] width 83 height 12
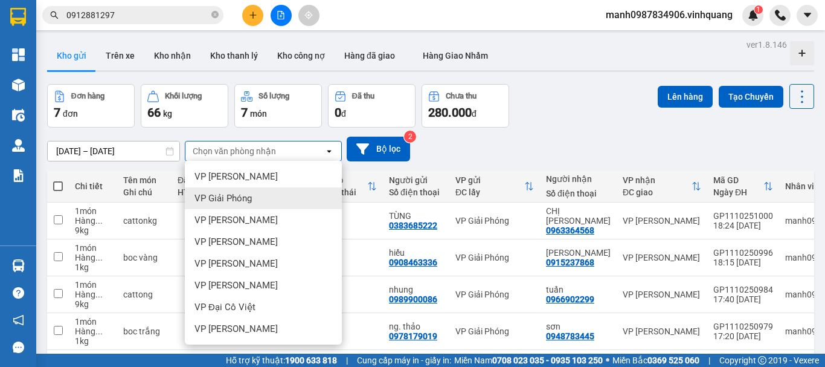
drag, startPoint x: 230, startPoint y: 198, endPoint x: 241, endPoint y: 204, distance: 13.0
click at [231, 198] on span "VP Giải Phóng" at bounding box center [223, 198] width 57 height 12
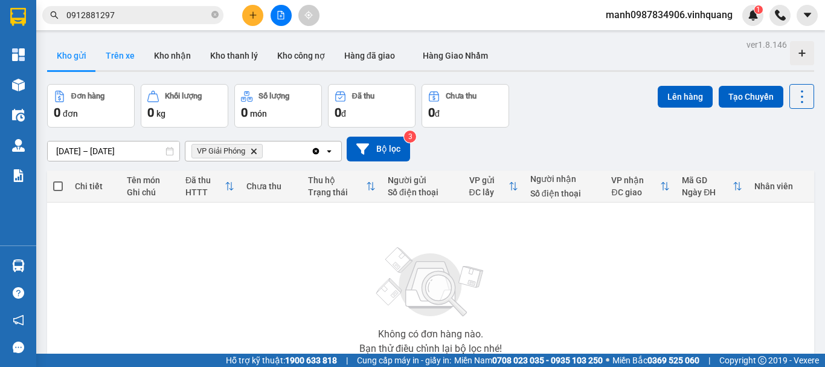
click at [108, 57] on button "Trên xe" at bounding box center [120, 55] width 48 height 29
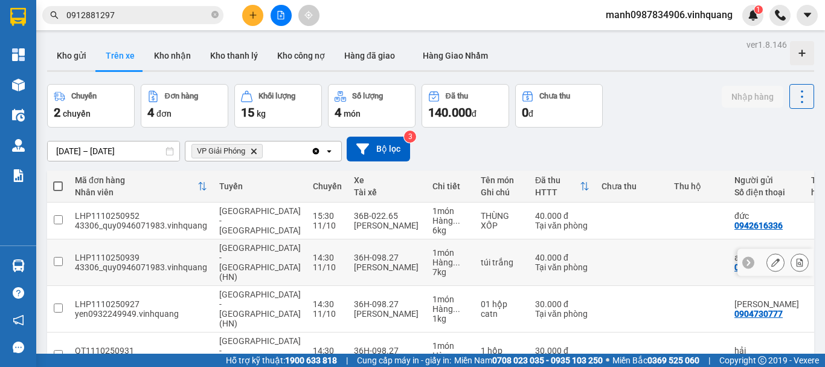
scroll to position [56, 0]
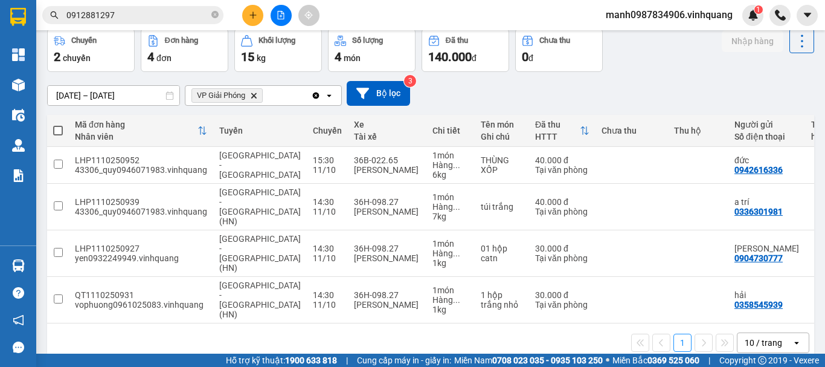
click at [315, 96] on icon "Clear all" at bounding box center [316, 96] width 10 height 10
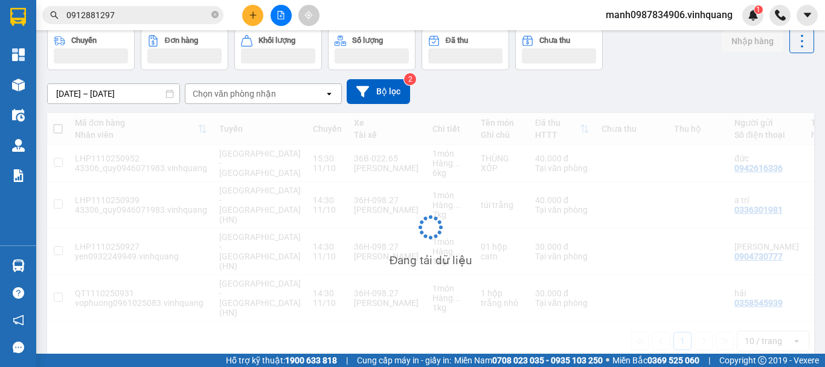
scroll to position [0, 0]
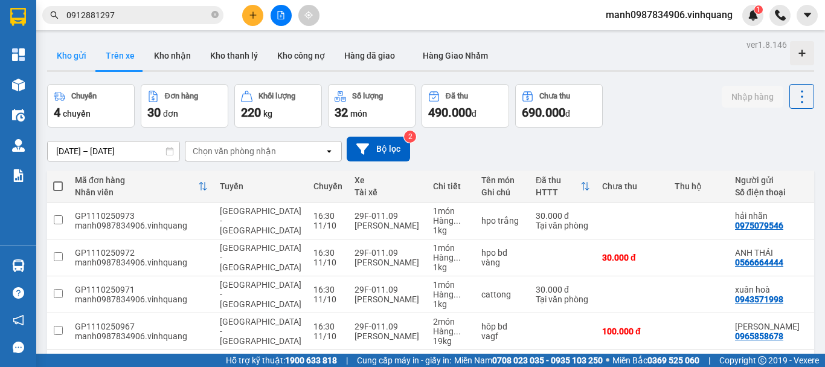
click at [81, 57] on button "Kho gửi" at bounding box center [71, 55] width 49 height 29
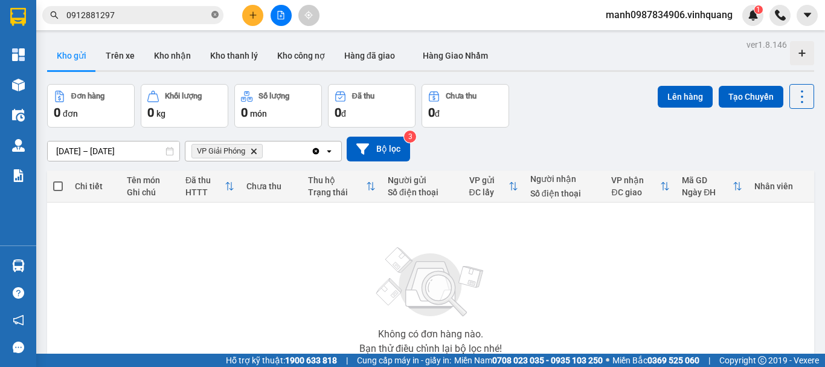
click at [213, 15] on icon "close-circle" at bounding box center [214, 14] width 7 height 7
drag, startPoint x: 252, startPoint y: 151, endPoint x: 255, endPoint y: 205, distance: 53.9
click at [250, 158] on span "VP Giải Phóng Delete" at bounding box center [227, 151] width 71 height 15
click at [316, 149] on icon "Clear all" at bounding box center [316, 150] width 7 height 7
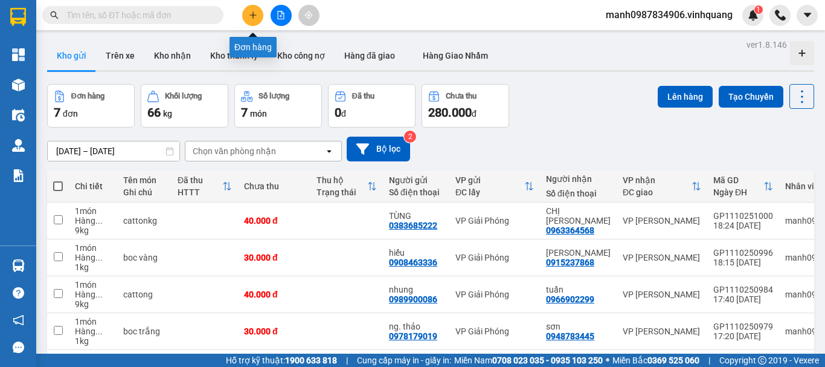
click at [256, 19] on icon "plus" at bounding box center [253, 15] width 8 height 8
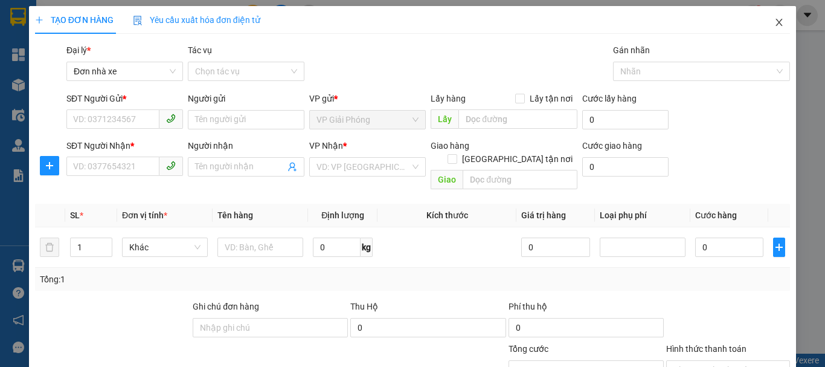
click at [775, 23] on icon "close" at bounding box center [780, 23] width 10 height 10
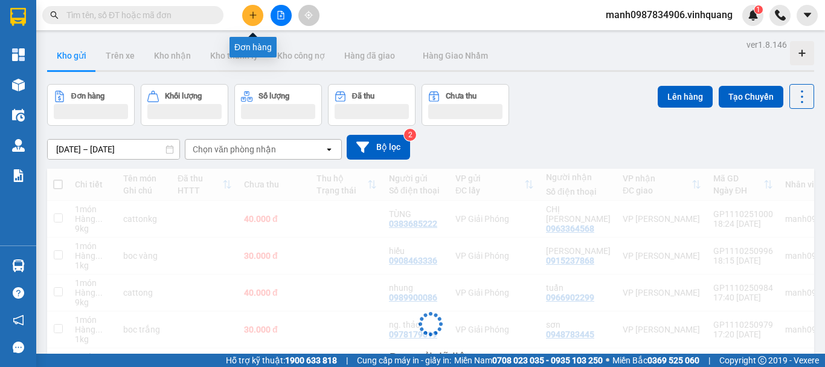
click at [252, 18] on icon "plus" at bounding box center [253, 15] width 8 height 8
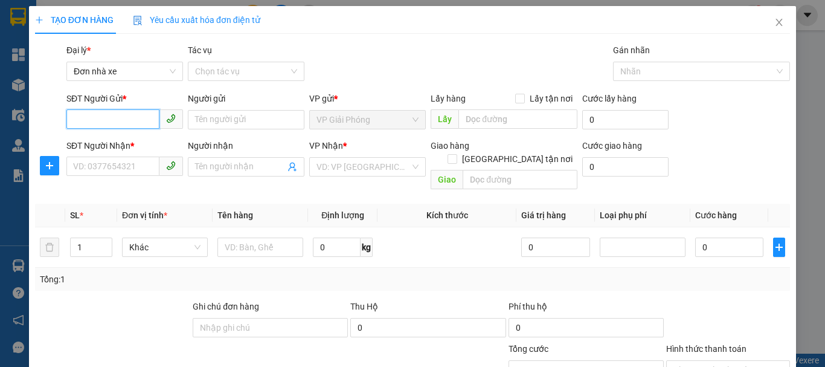
drag, startPoint x: 92, startPoint y: 120, endPoint x: 257, endPoint y: 137, distance: 165.1
click at [99, 120] on input "SĐT Người Gửi *" at bounding box center [112, 118] width 93 height 19
type input "0"
type input "0766121699"
click at [146, 143] on div "0766121699 - [PERSON_NAME]" at bounding box center [132, 143] width 119 height 13
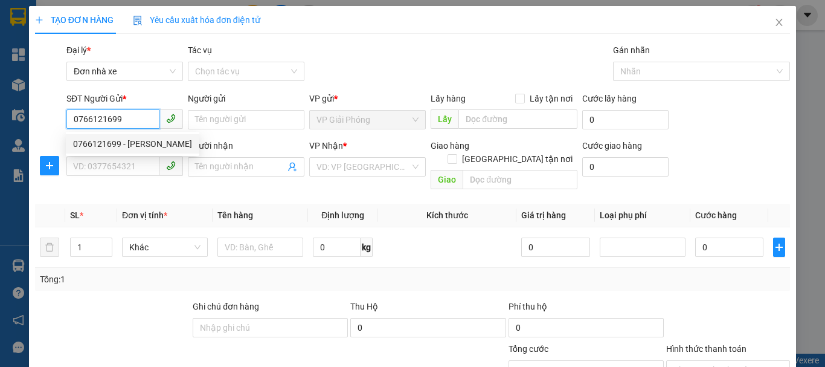
type input "[PERSON_NAME]"
type input "0912240060"
type input "Kính mắt Xuân Long"
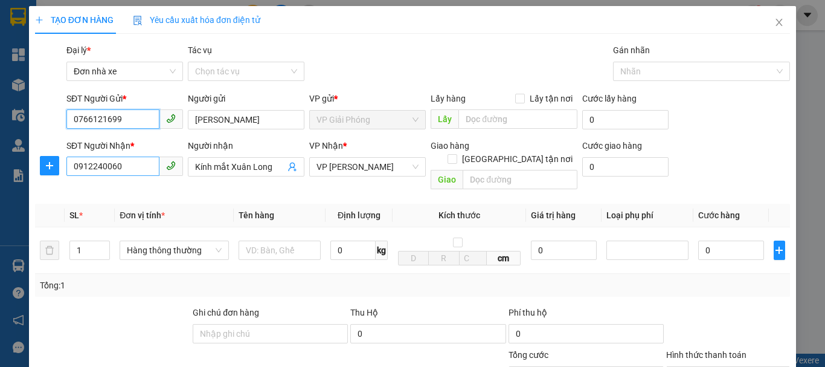
type input "0766121699"
drag, startPoint x: 124, startPoint y: 163, endPoint x: 0, endPoint y: 195, distance: 127.8
click at [0, 170] on div "TẠO ĐƠN HÀNG Yêu cầu xuất hóa đơn điện tử Transit Pickup Surcharge Ids Transit …" at bounding box center [412, 183] width 825 height 367
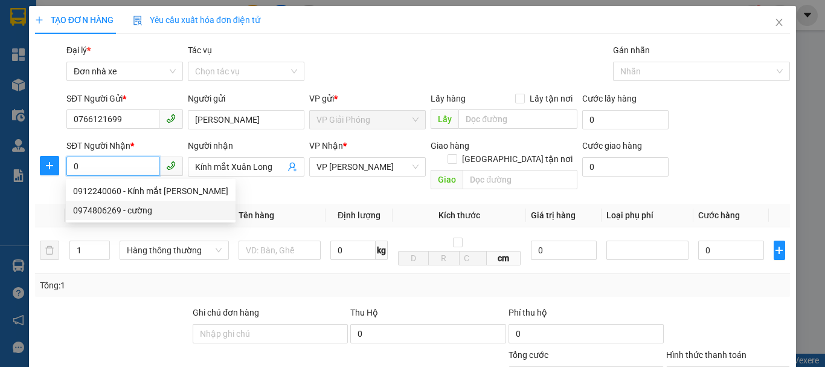
click at [101, 205] on div "0974806269 - cường" at bounding box center [150, 210] width 155 height 13
type input "0974806269"
type input "cường"
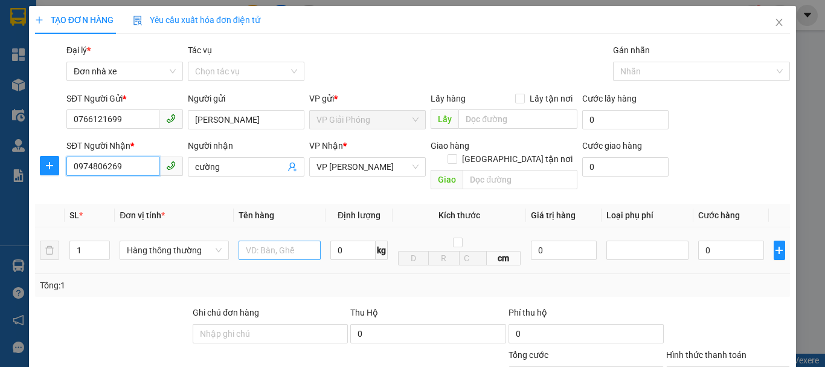
type input "0974806269"
click at [282, 240] on input "text" at bounding box center [280, 249] width 82 height 19
type input "bọc dem"
drag, startPoint x: 369, startPoint y: 248, endPoint x: 364, endPoint y: 242, distance: 7.7
click at [367, 246] on div "0 kg" at bounding box center [358, 250] width 57 height 24
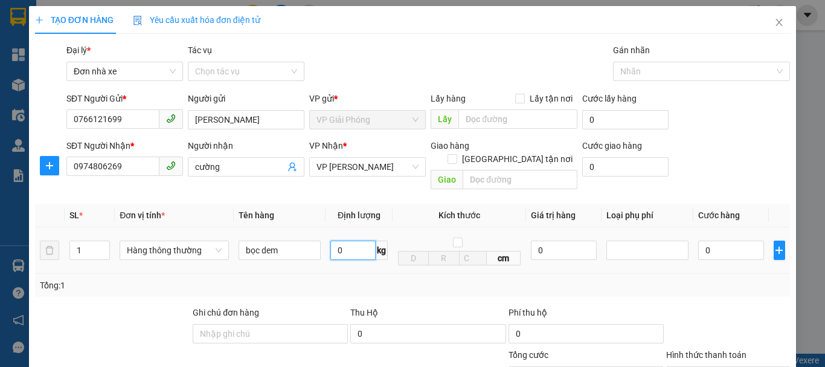
click at [362, 240] on input "0" at bounding box center [352, 249] width 45 height 19
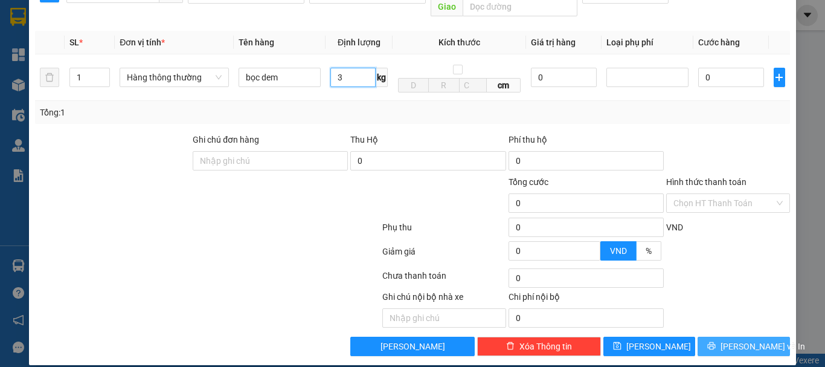
type input "3"
click at [729, 340] on span "[PERSON_NAME] và In" at bounding box center [763, 346] width 85 height 13
type input "30.000"
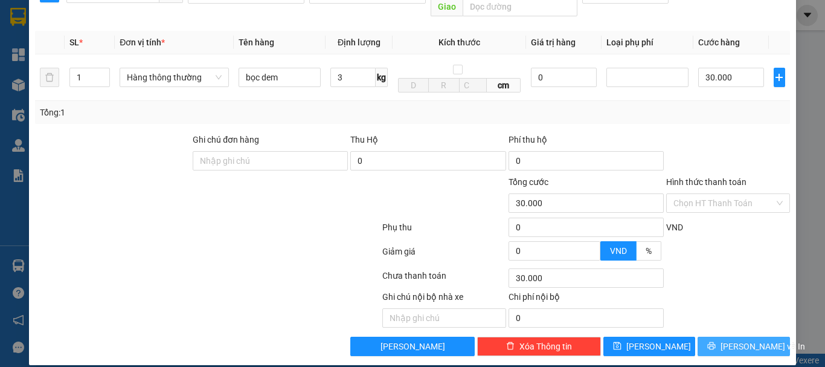
type input "30.000"
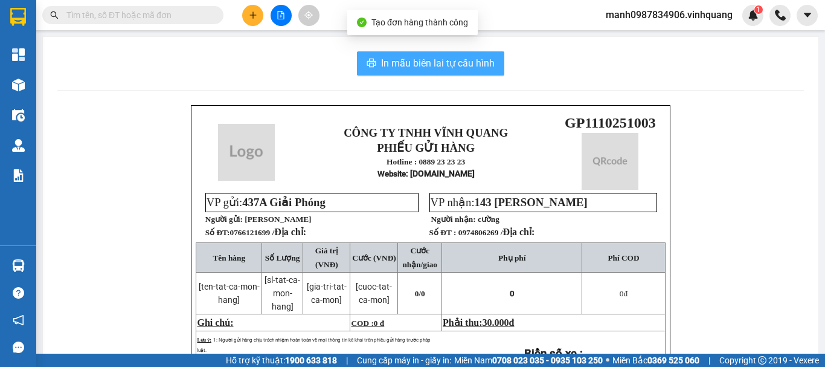
click at [425, 67] on span "In mẫu biên lai tự cấu hình" at bounding box center [438, 63] width 114 height 15
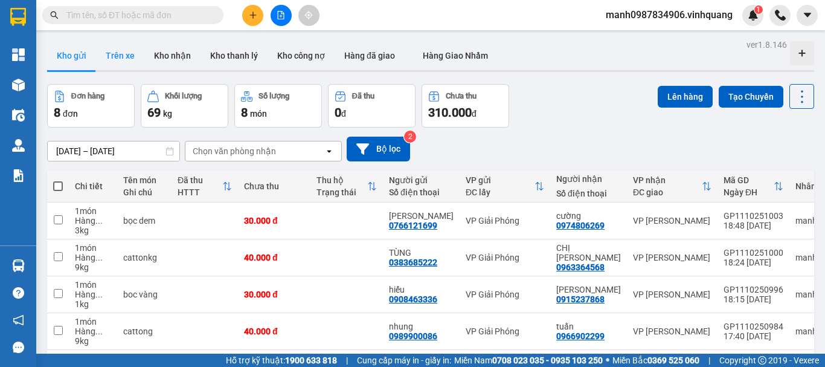
click at [126, 59] on button "Trên xe" at bounding box center [120, 55] width 48 height 29
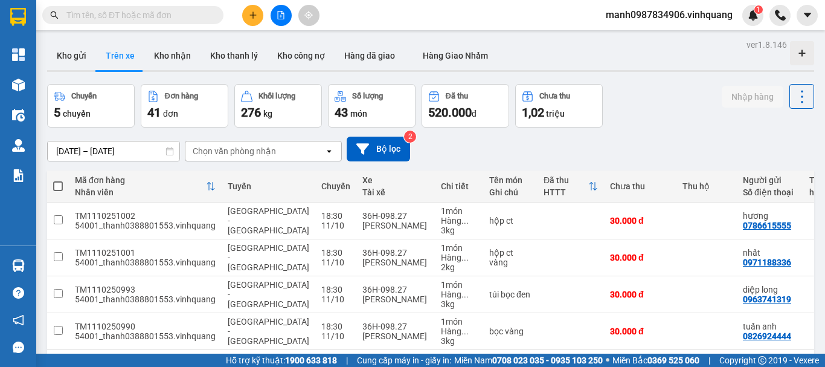
click at [237, 151] on div "Chọn văn phòng nhận" at bounding box center [234, 151] width 83 height 12
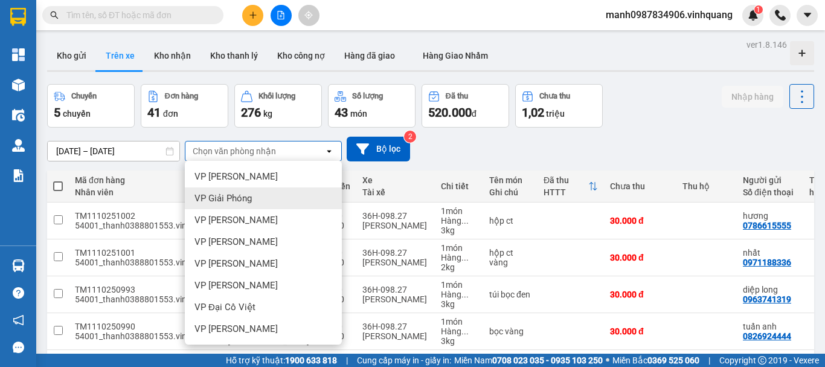
click at [238, 197] on span "VP Giải Phóng" at bounding box center [223, 198] width 57 height 12
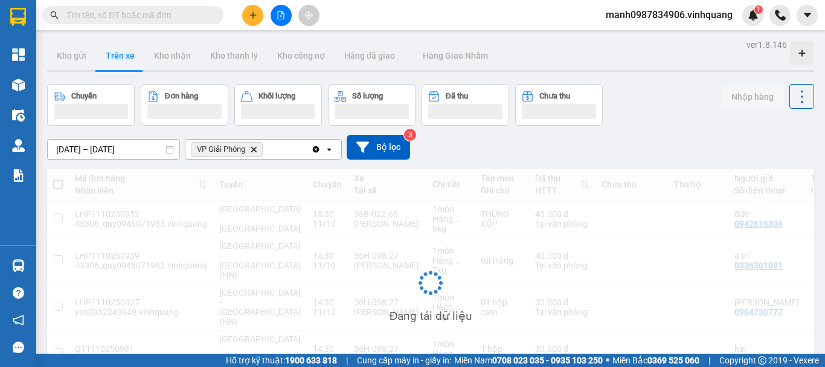
scroll to position [56, 0]
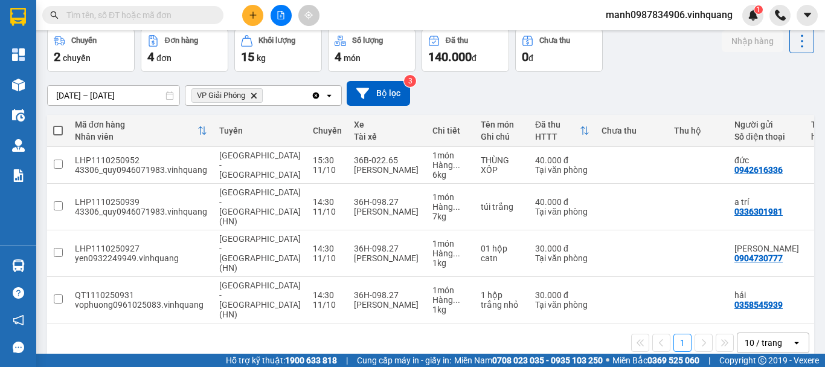
click at [60, 129] on span at bounding box center [58, 131] width 10 height 10
click at [58, 124] on input "checkbox" at bounding box center [58, 124] width 0 height 0
checkbox input "true"
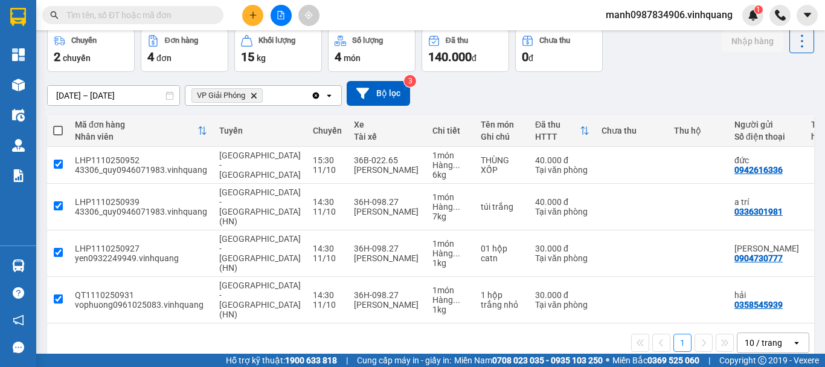
checkbox input "true"
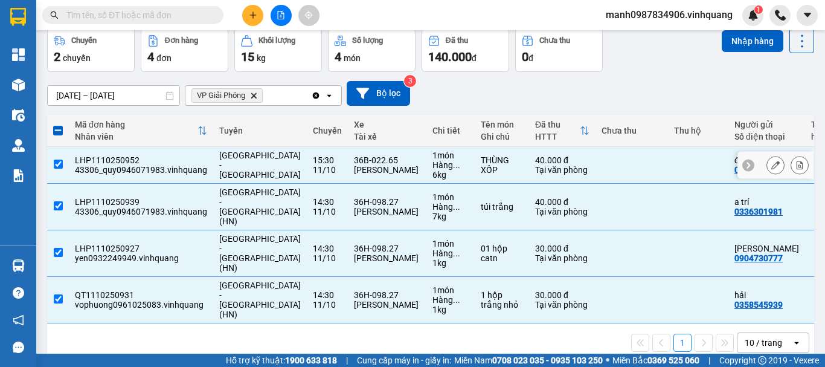
scroll to position [0, 0]
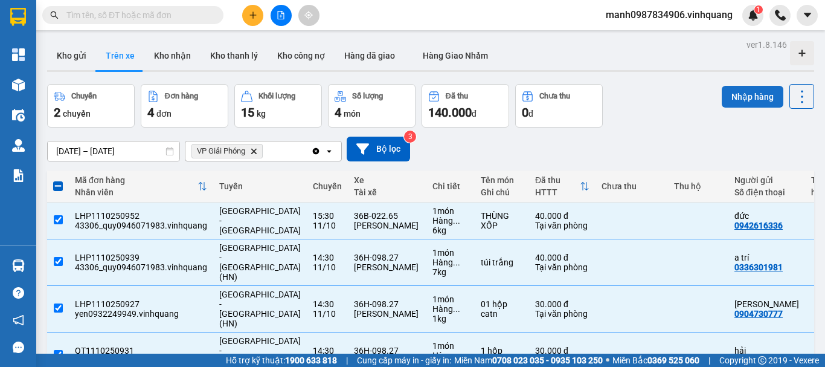
click at [745, 95] on button "Nhập hàng" at bounding box center [753, 97] width 62 height 22
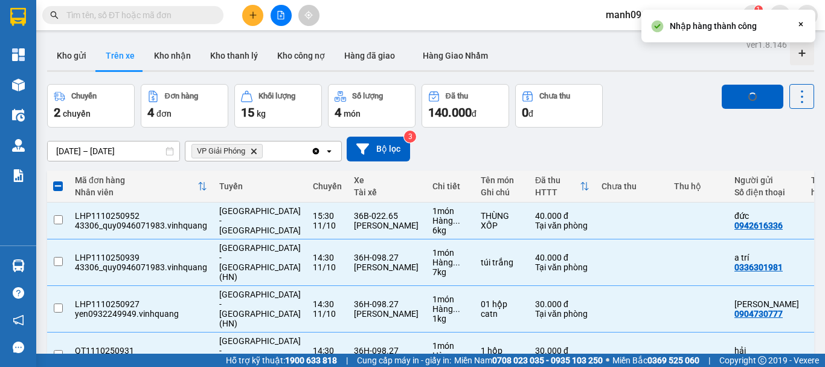
checkbox input "false"
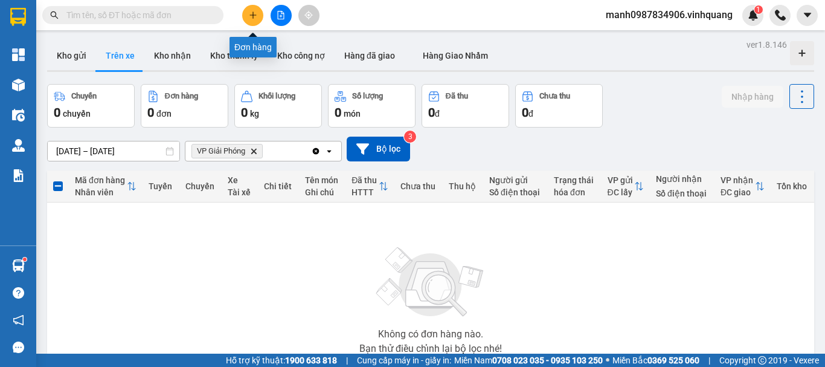
click at [253, 15] on icon "plus" at bounding box center [253, 15] width 8 height 8
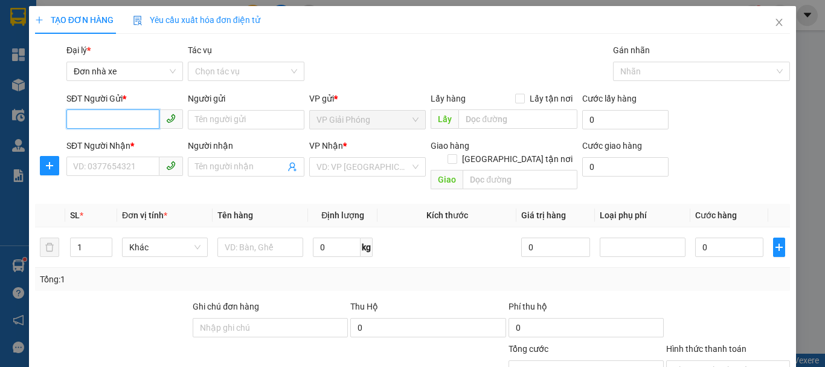
click at [96, 118] on input "SĐT Người Gửi *" at bounding box center [112, 118] width 93 height 19
type input "0348746666"
click at [112, 147] on div "0348746666 - sáng" at bounding box center [123, 143] width 101 height 13
type input "sáng"
type input "0964818912"
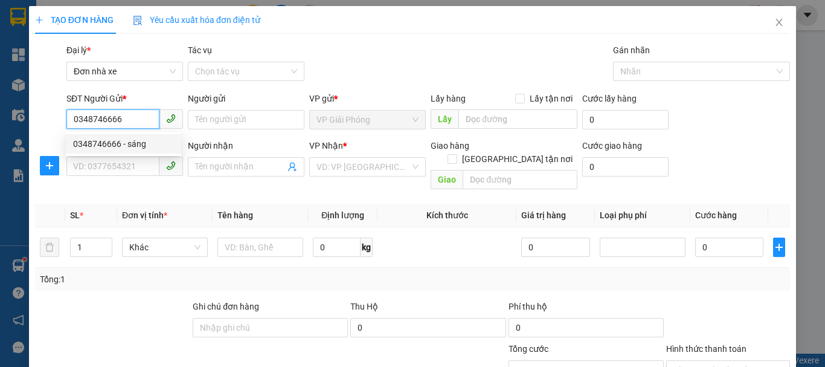
type input "[PERSON_NAME]"
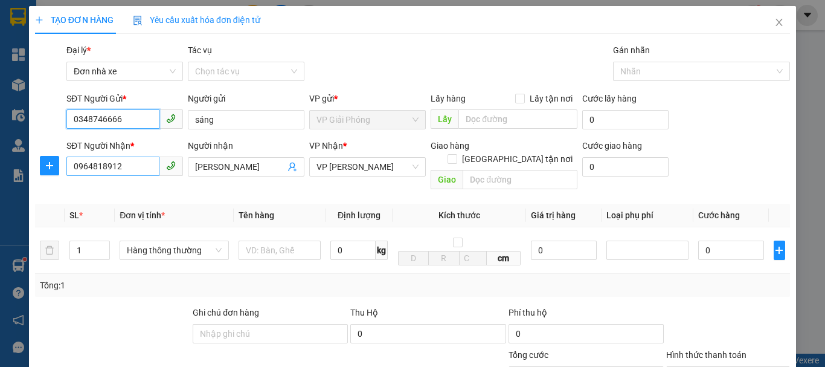
type input "0348746666"
drag, startPoint x: 108, startPoint y: 160, endPoint x: 0, endPoint y: 195, distance: 113.1
click at [0, 184] on div "TẠO ĐƠN HÀNG Yêu cầu xuất hóa đơn điện tử Transit Pickup Surcharge Ids Transit …" at bounding box center [412, 183] width 825 height 367
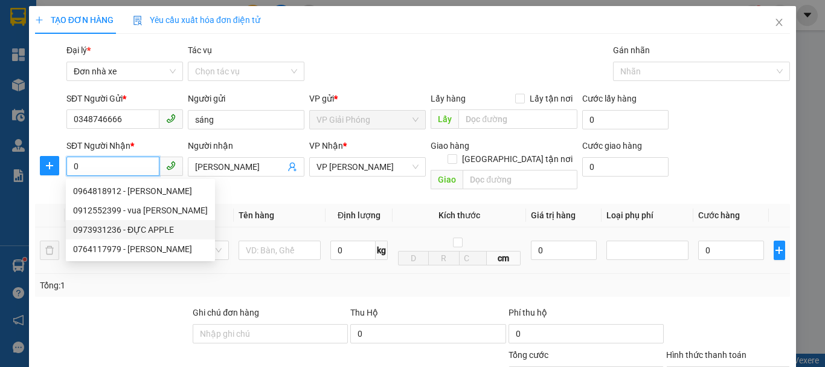
click at [113, 228] on div "0973931236 - ĐỰC APPLE" at bounding box center [140, 229] width 135 height 13
type input "0973931236"
type input "ĐỰC APPLE"
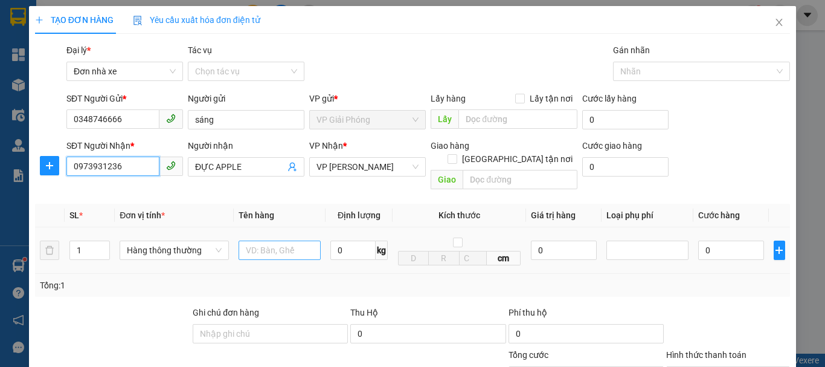
type input "0973931236"
click at [276, 240] on input "text" at bounding box center [280, 249] width 82 height 19
type input "cattong bd xanh"
click at [356, 240] on input "0" at bounding box center [352, 249] width 45 height 19
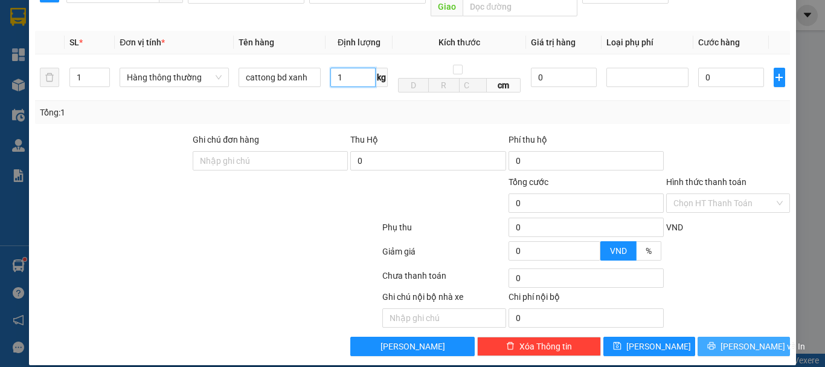
type input "1"
click at [741, 340] on span "[PERSON_NAME] và In" at bounding box center [763, 346] width 85 height 13
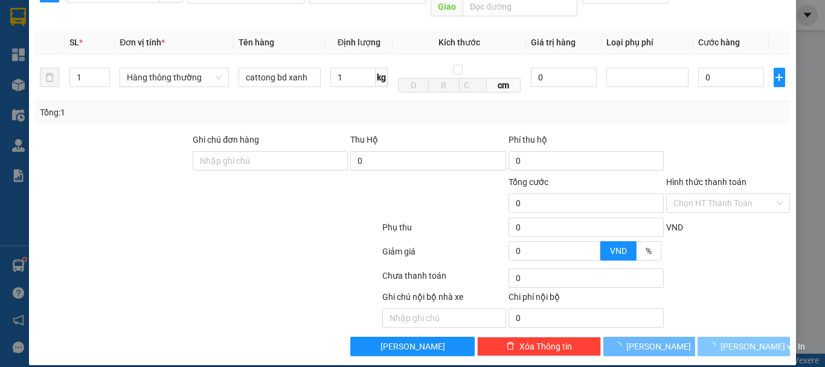
click at [741, 340] on span "[PERSON_NAME] và In" at bounding box center [763, 346] width 85 height 13
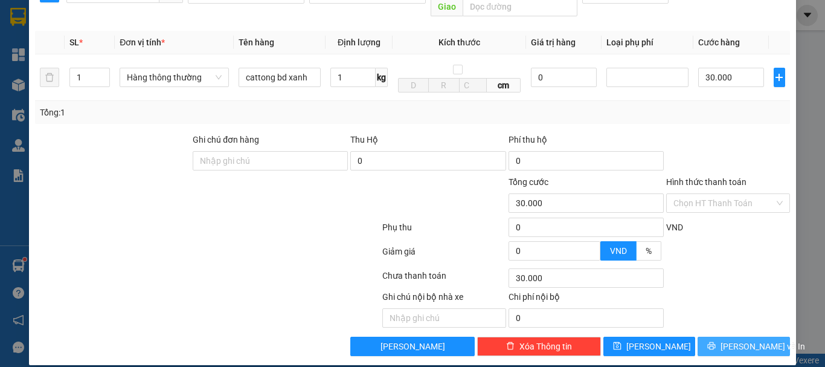
type input "30.000"
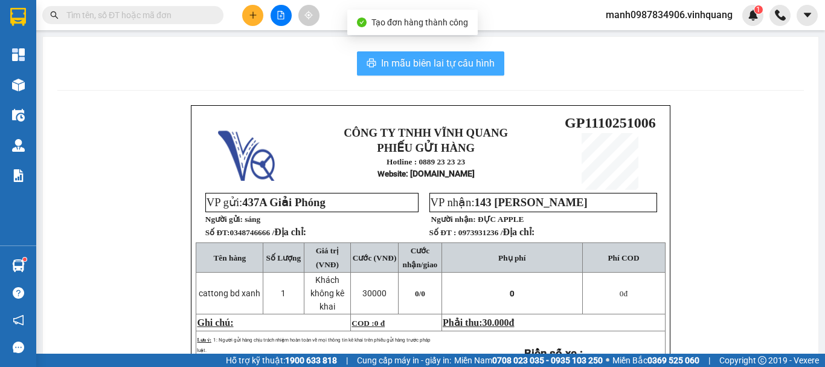
click at [401, 60] on span "In mẫu biên lai tự cấu hình" at bounding box center [438, 63] width 114 height 15
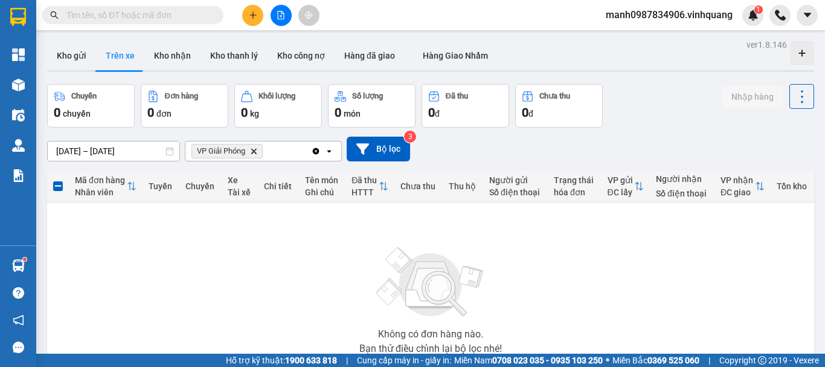
click at [105, 16] on input "text" at bounding box center [137, 14] width 143 height 13
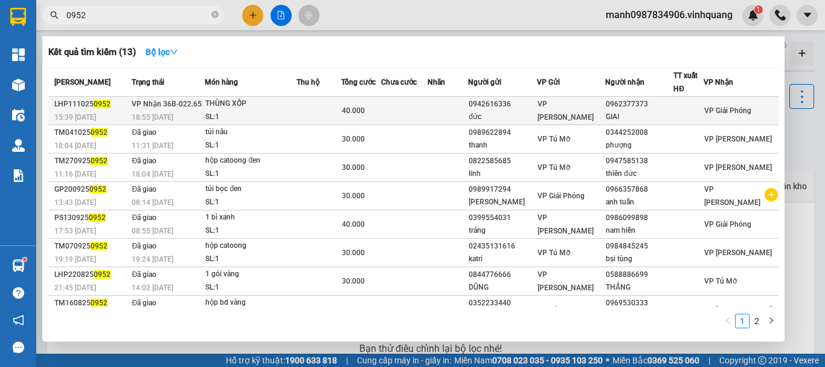
type input "0952"
click at [240, 103] on div "THÙNG XỐP" at bounding box center [250, 103] width 91 height 13
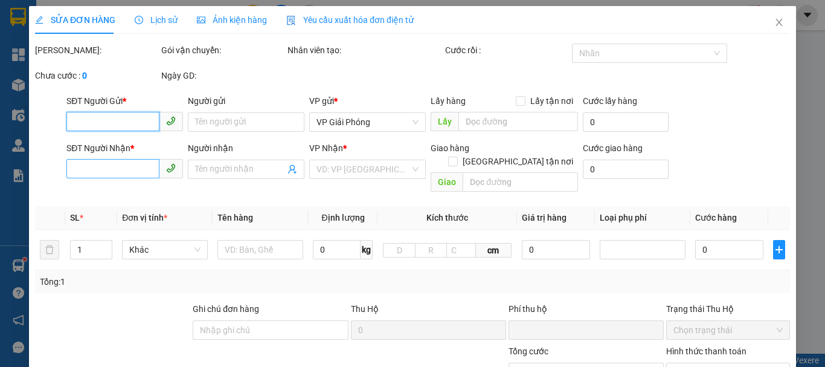
type input "0942616336"
type input "đức"
type input "0962377373"
type input "GIAI"
type input "0"
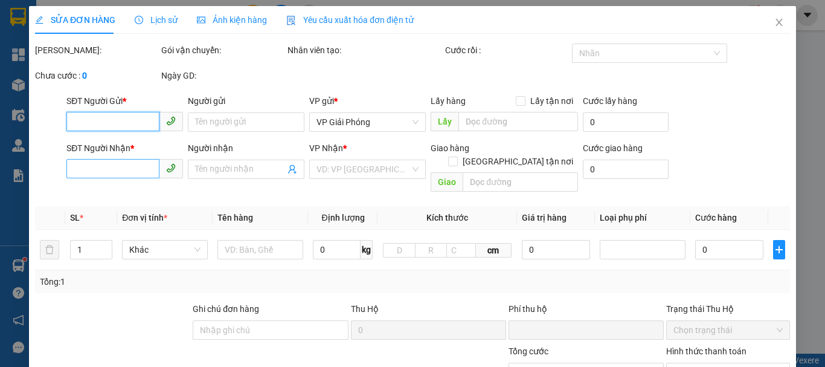
type input "40.000"
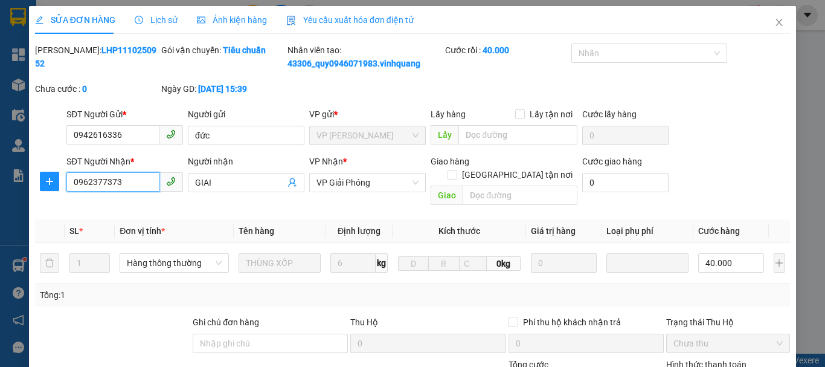
click at [96, 180] on input "0962377373" at bounding box center [112, 181] width 93 height 19
click at [775, 21] on icon "close" at bounding box center [780, 23] width 10 height 10
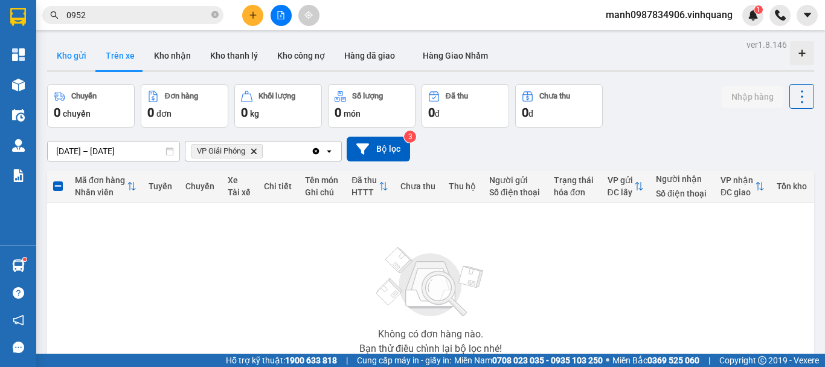
click at [70, 54] on button "Kho gửi" at bounding box center [71, 55] width 49 height 29
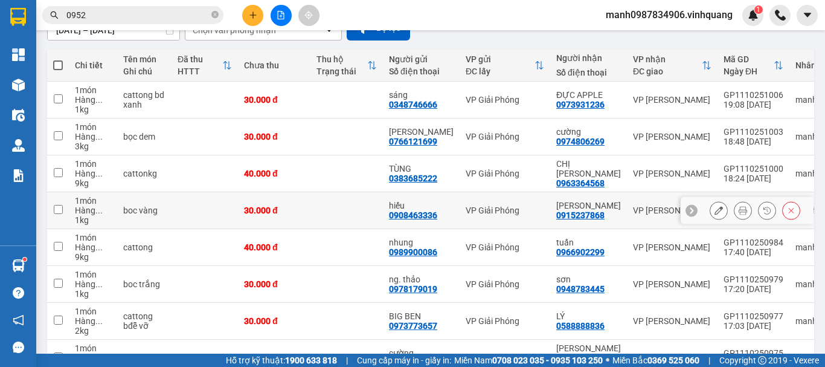
scroll to position [235, 0]
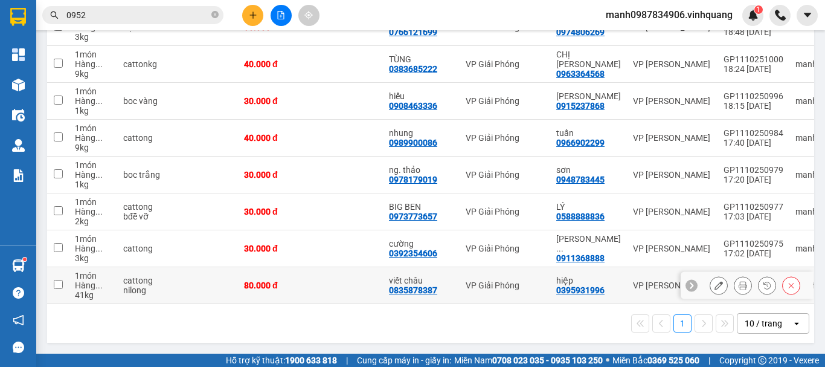
click at [58, 281] on input "checkbox" at bounding box center [58, 284] width 9 height 9
checkbox input "true"
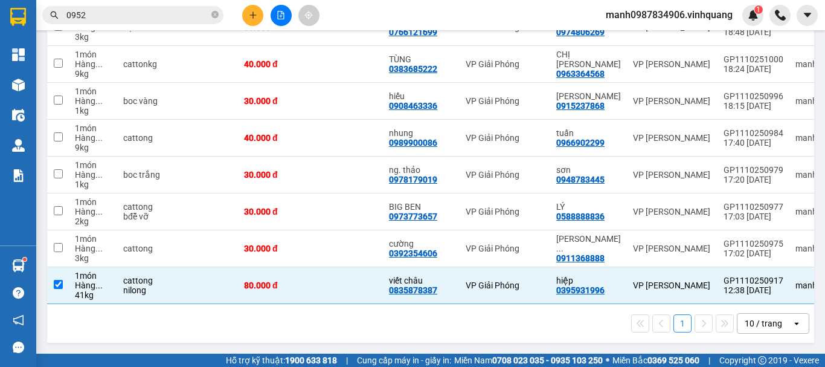
scroll to position [0, 0]
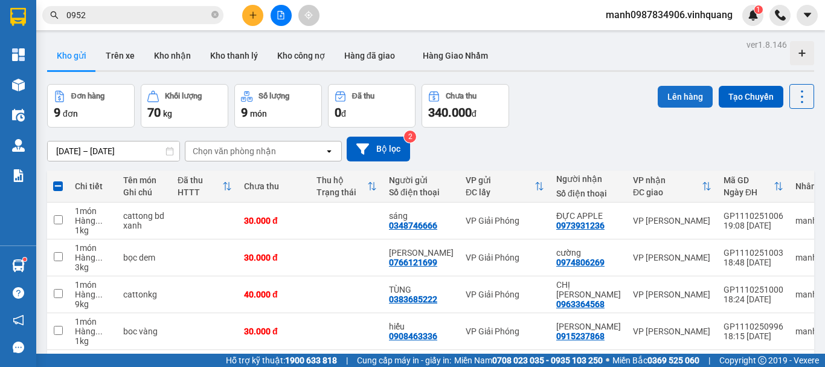
click at [665, 94] on button "Lên hàng" at bounding box center [685, 97] width 55 height 22
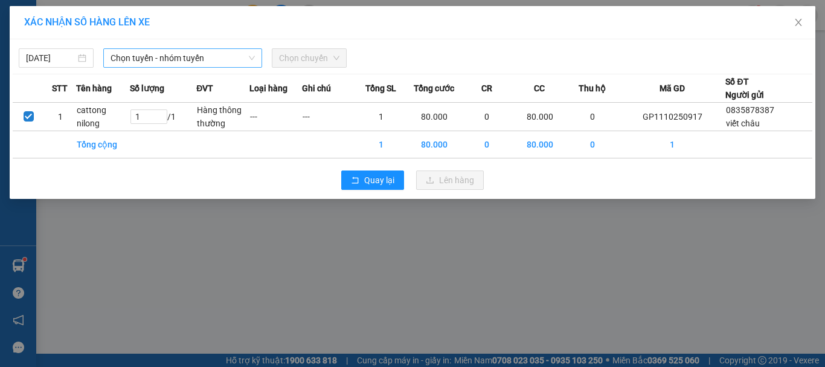
click at [187, 57] on span "Chọn tuyến - nhóm tuyến" at bounding box center [183, 58] width 144 height 18
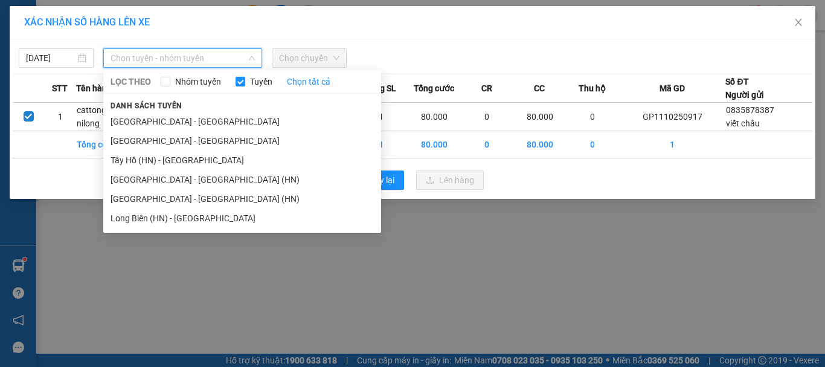
drag, startPoint x: 163, startPoint y: 141, endPoint x: 195, endPoint y: 134, distance: 33.4
click at [166, 141] on li "[GEOGRAPHIC_DATA] - [GEOGRAPHIC_DATA]" at bounding box center [242, 140] width 278 height 19
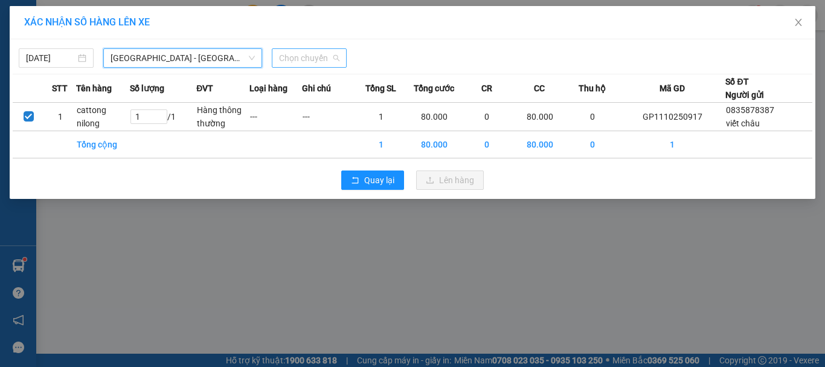
click at [316, 63] on span "Chọn chuyến" at bounding box center [309, 58] width 60 height 18
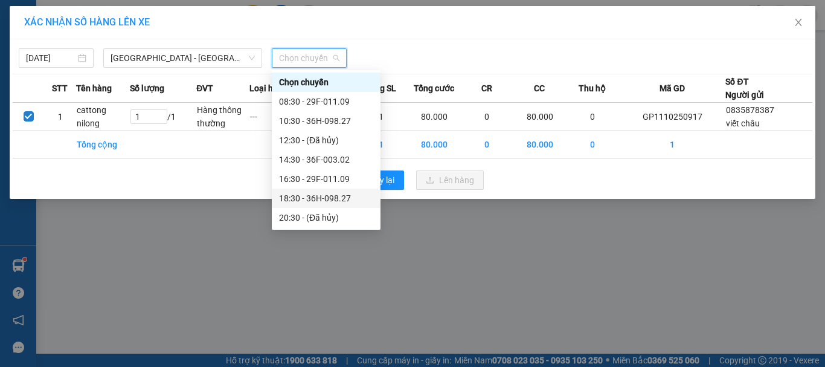
click at [337, 198] on div "18:30 - 36H-098.27" at bounding box center [326, 198] width 94 height 13
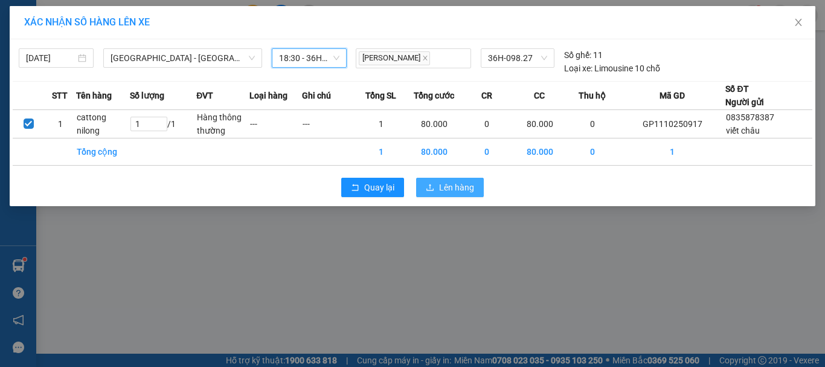
click at [463, 185] on span "Lên hàng" at bounding box center [456, 187] width 35 height 13
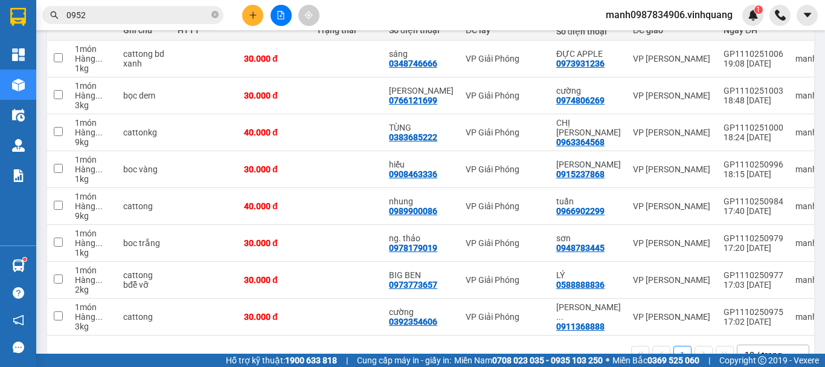
scroll to position [161, 0]
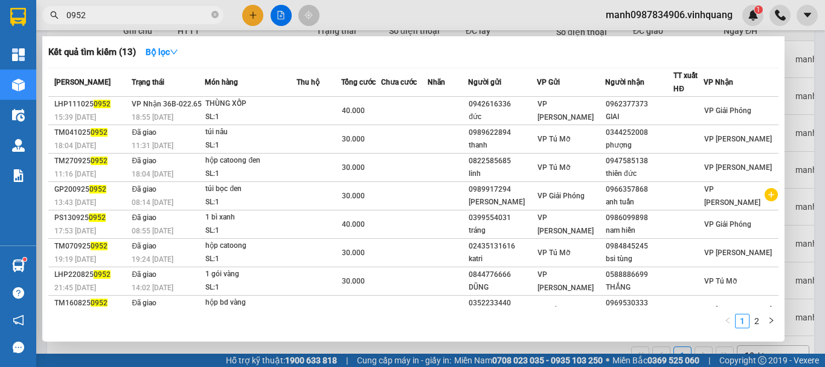
click at [156, 14] on input "0952" at bounding box center [137, 14] width 143 height 13
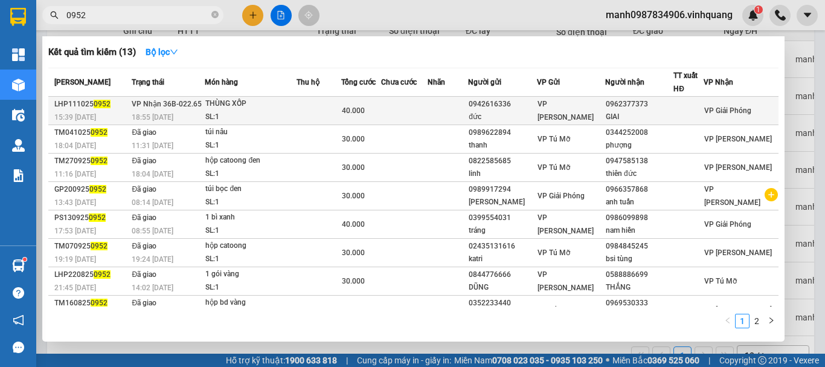
click at [218, 100] on div "THÙNG XỐP" at bounding box center [250, 103] width 91 height 13
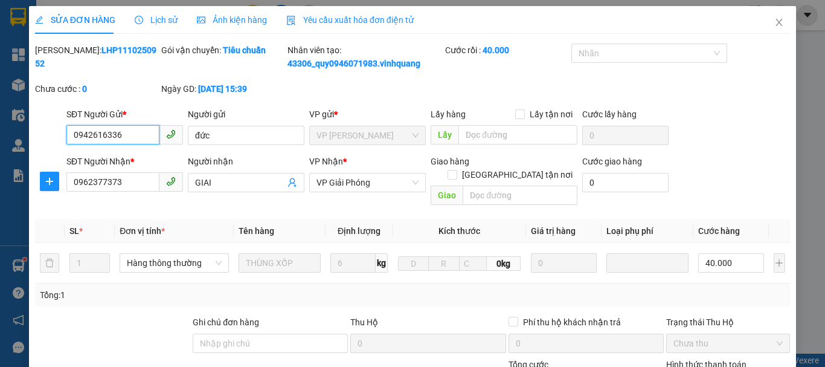
type input "0942616336"
type input "đức"
type input "0962377373"
type input "GIAI"
type input "0"
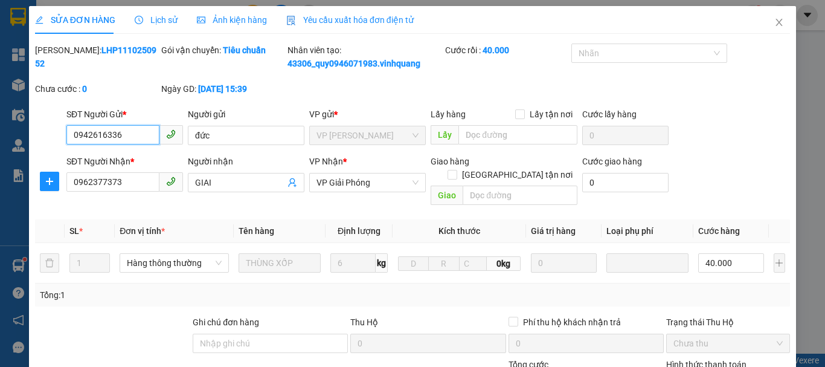
type input "40.000"
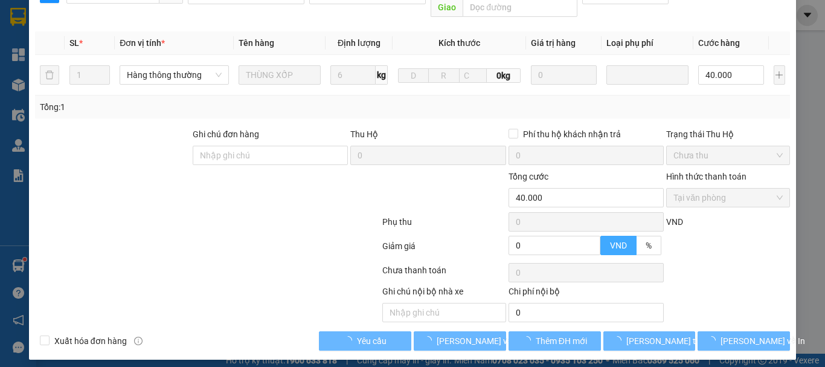
scroll to position [182, 0]
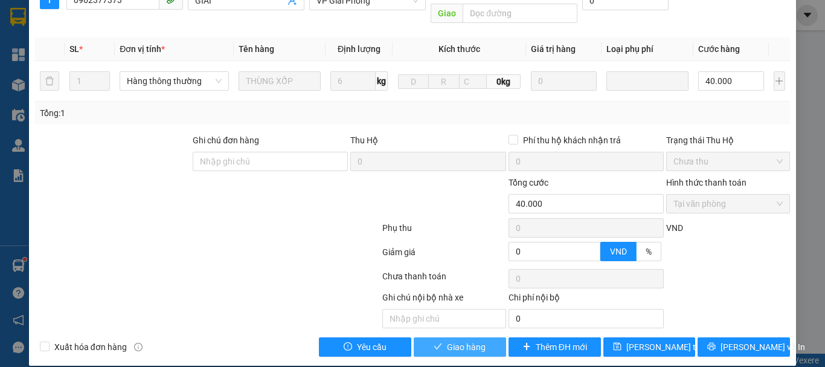
click at [454, 340] on span "Giao hàng" at bounding box center [466, 346] width 39 height 13
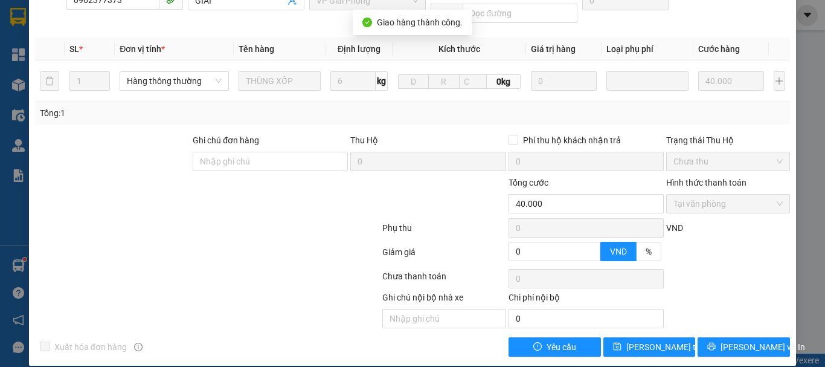
scroll to position [0, 0]
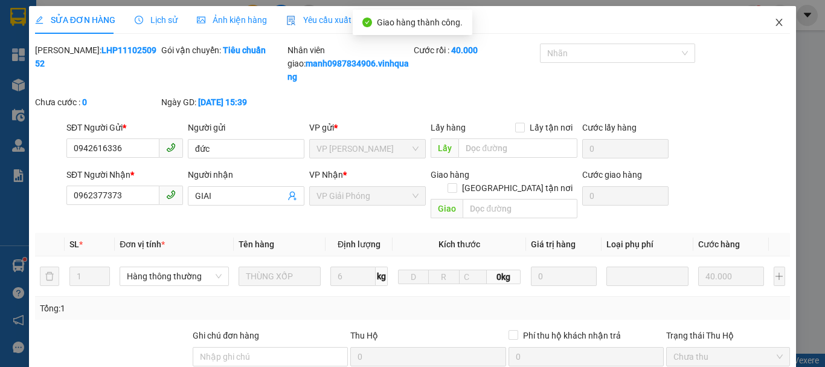
click at [776, 20] on icon "close" at bounding box center [779, 22] width 7 height 7
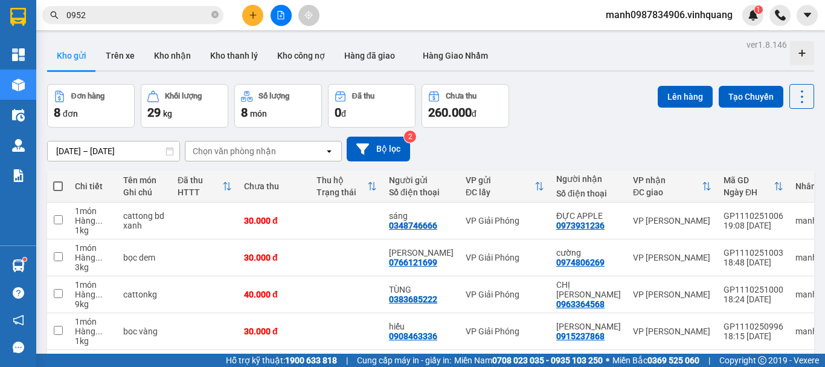
drag, startPoint x: 97, startPoint y: 12, endPoint x: 12, endPoint y: 63, distance: 99.0
click at [12, 57] on section "Kết quả tìm kiếm ( 13 ) Bộ lọc Mã ĐH Trạng thái Món hàng Thu hộ Tổng cước Chưa …" at bounding box center [412, 183] width 825 height 367
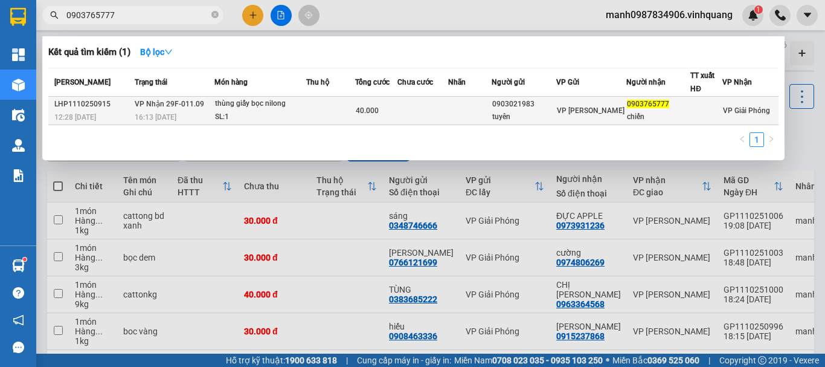
type input "0903765777"
click at [274, 105] on div "thùng giấy bọc nilong" at bounding box center [260, 103] width 91 height 13
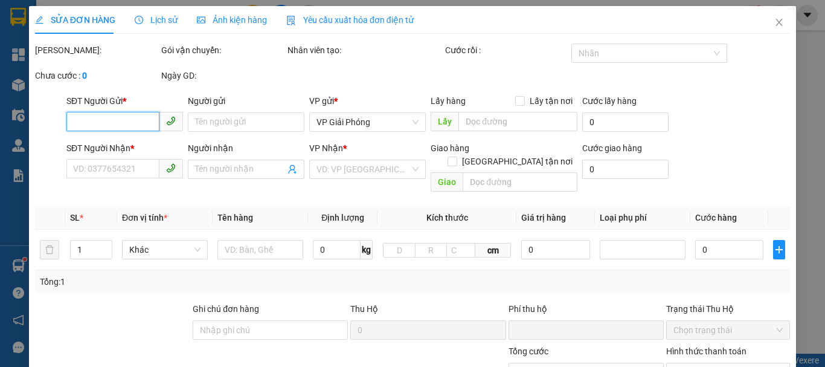
type input "0903021983"
type input "tuyên"
type input "0903765777"
type input "chiến"
type input "0"
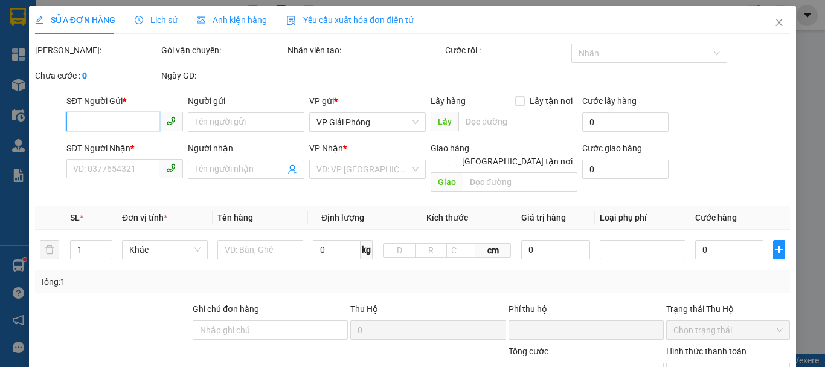
type input "40.000"
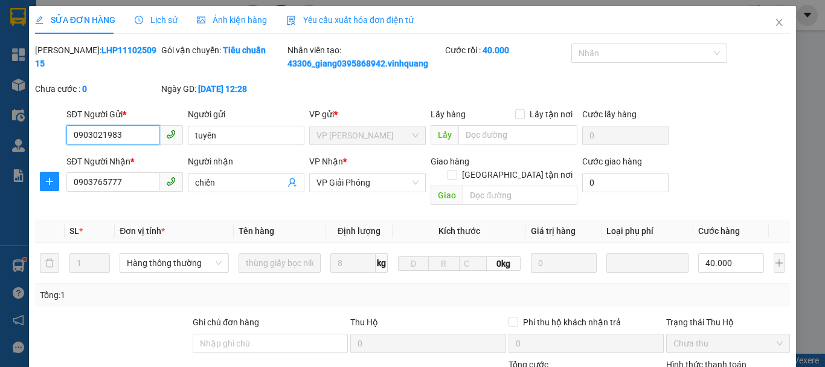
scroll to position [182, 0]
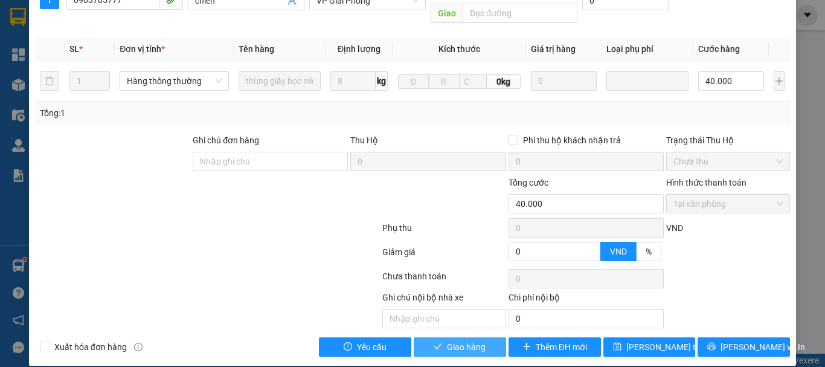
click at [458, 340] on span "Giao hàng" at bounding box center [466, 346] width 39 height 13
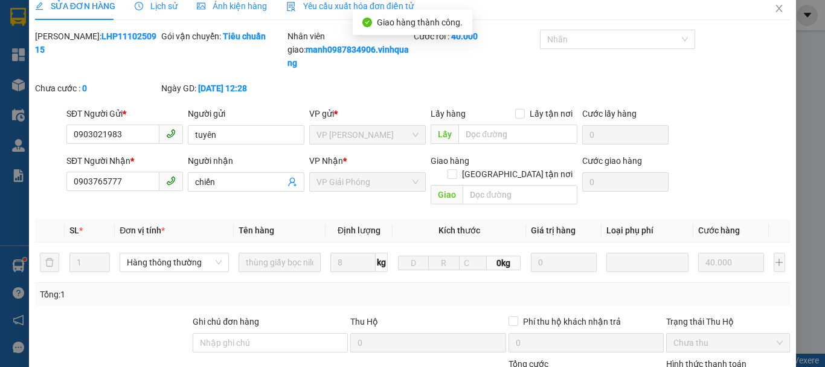
scroll to position [0, 0]
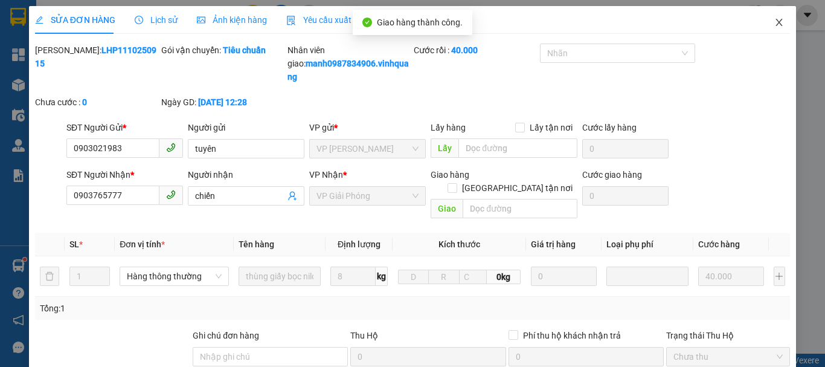
click at [775, 19] on icon "close" at bounding box center [780, 23] width 10 height 10
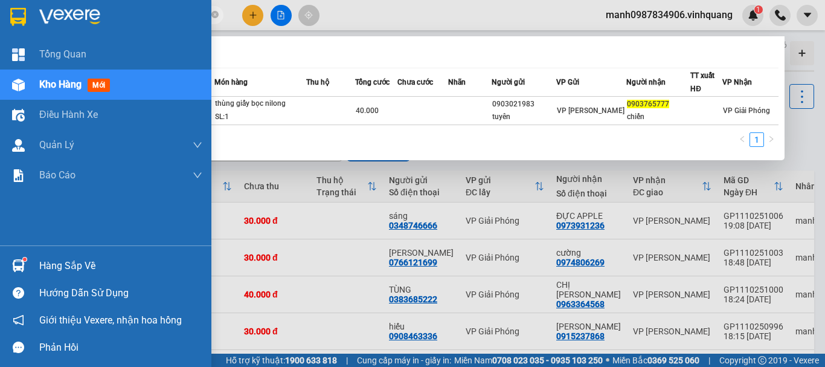
drag, startPoint x: 128, startPoint y: 16, endPoint x: 488, endPoint y: 138, distance: 379.6
click at [0, 22] on section "Kết quả tìm kiếm ( 1 ) Bộ lọc Mã ĐH Trạng thái Món hàng Thu hộ Tổng cước Chưa c…" at bounding box center [412, 183] width 825 height 367
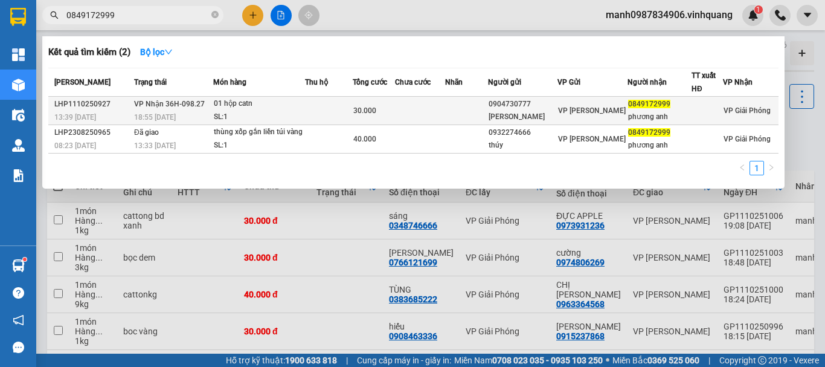
type input "0849172999"
click at [243, 106] on div "01 hộp catn" at bounding box center [259, 103] width 91 height 13
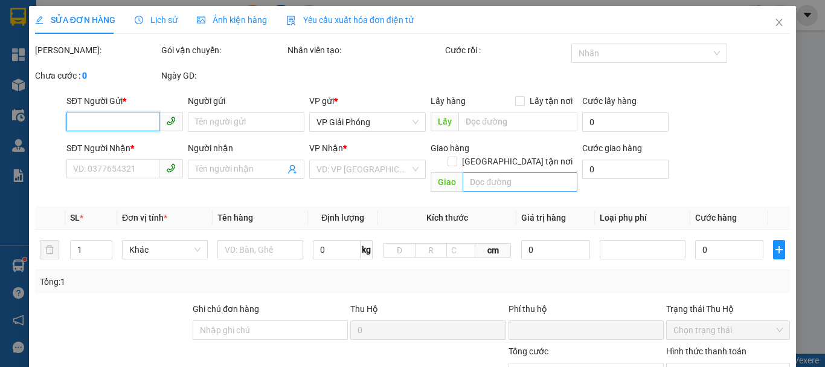
type input "0904730777"
type input "[PERSON_NAME]"
type input "0849172999"
type input "phương anh"
type input "0"
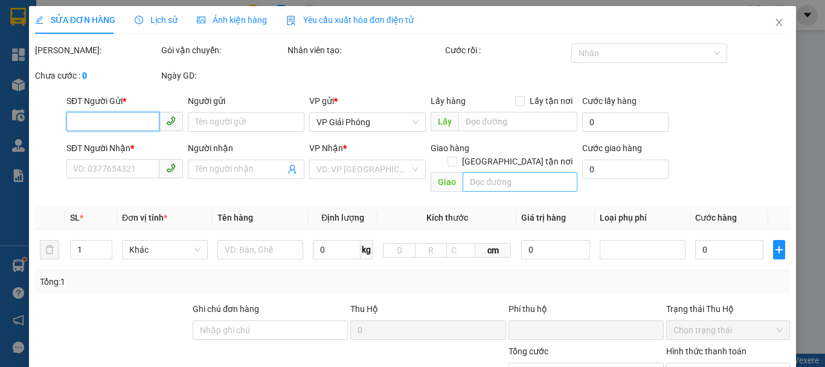
type input "30.000"
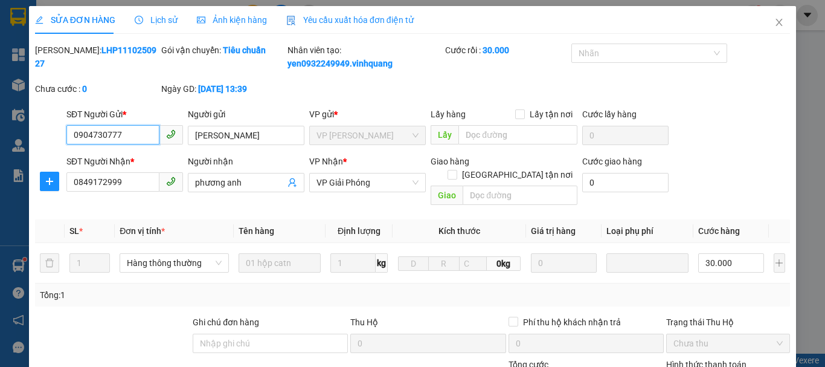
scroll to position [182, 0]
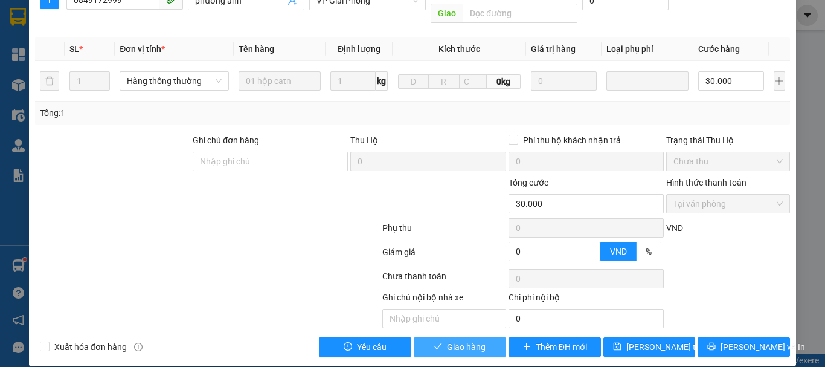
click at [448, 340] on span "Giao hàng" at bounding box center [466, 346] width 39 height 13
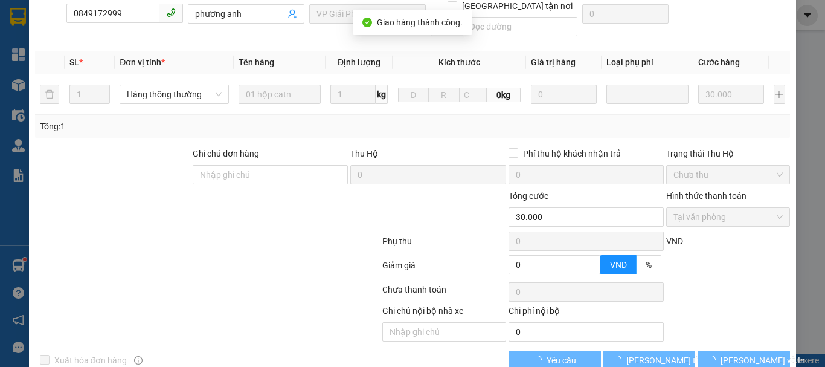
scroll to position [195, 0]
